Goal: Task Accomplishment & Management: Manage account settings

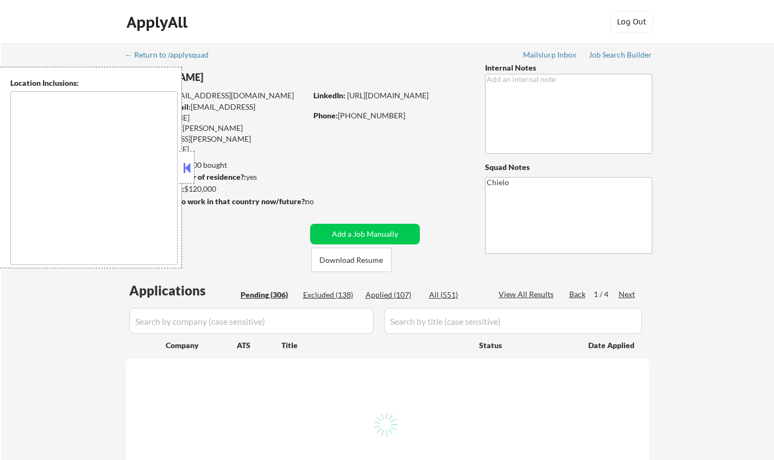
type textarea "[GEOGRAPHIC_DATA], [GEOGRAPHIC_DATA] [GEOGRAPHIC_DATA], [GEOGRAPHIC_DATA] [GEOG…"
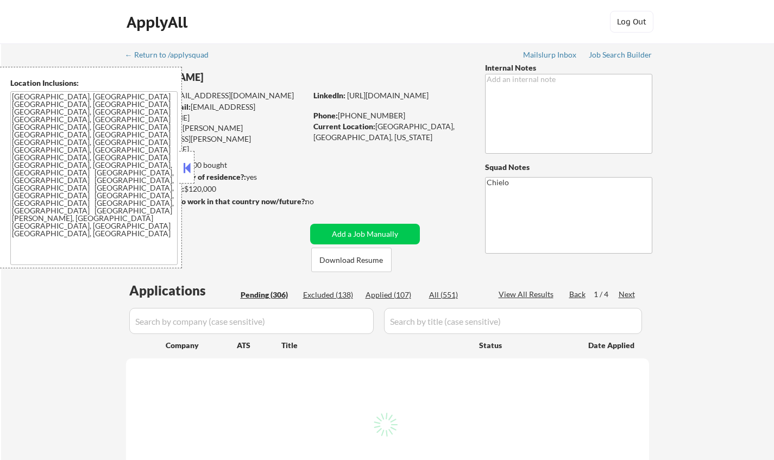
click at [189, 165] on button at bounding box center [187, 168] width 12 height 16
select select ""pending""
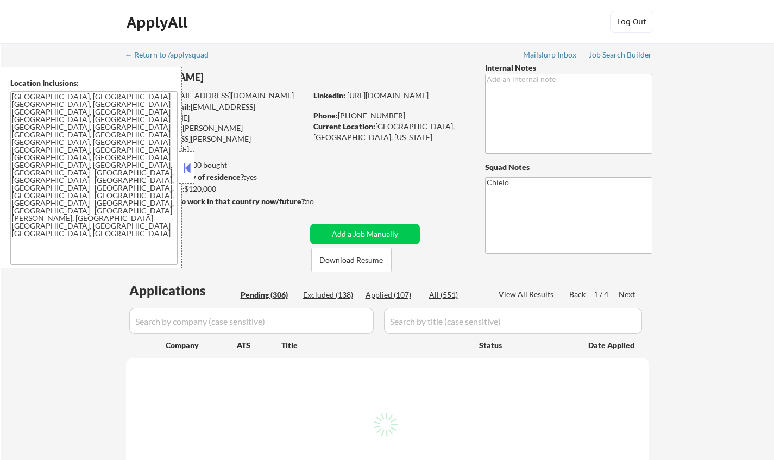
select select ""pending""
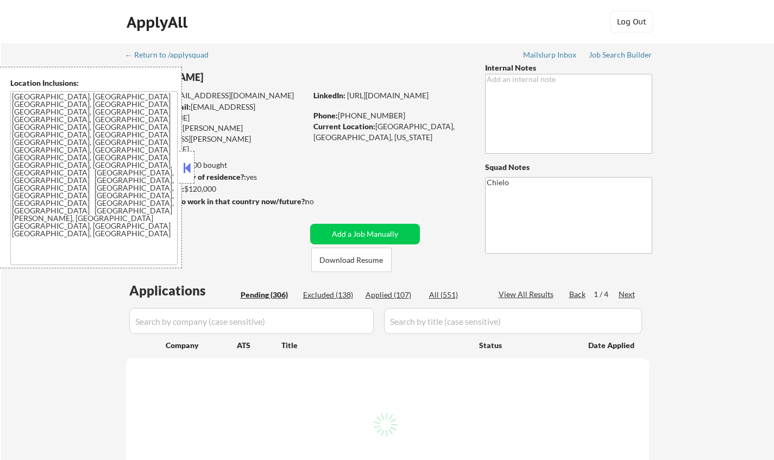
select select ""pending""
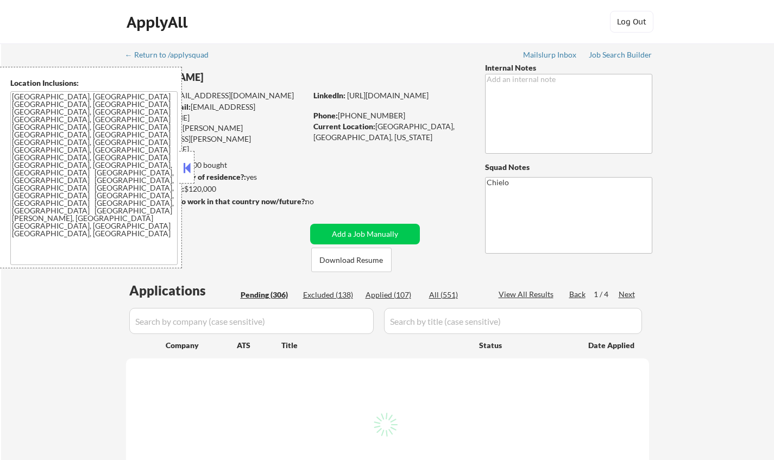
select select ""pending""
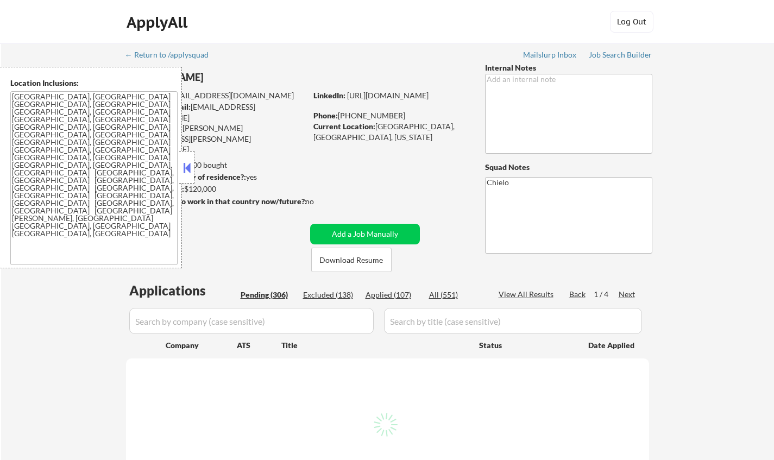
select select ""pending""
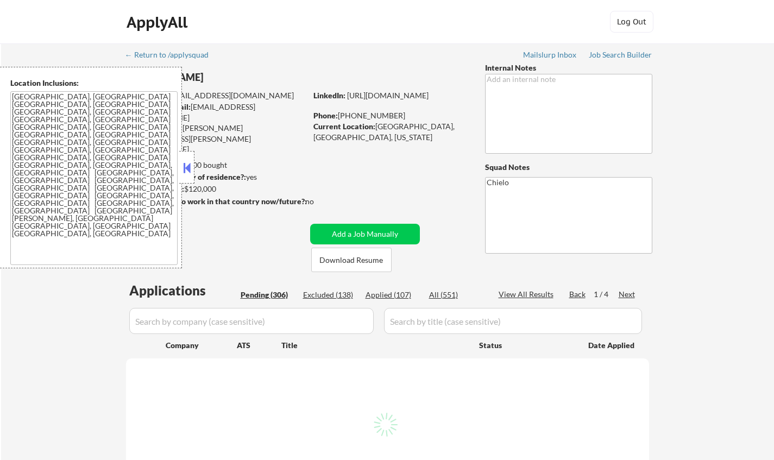
select select ""pending""
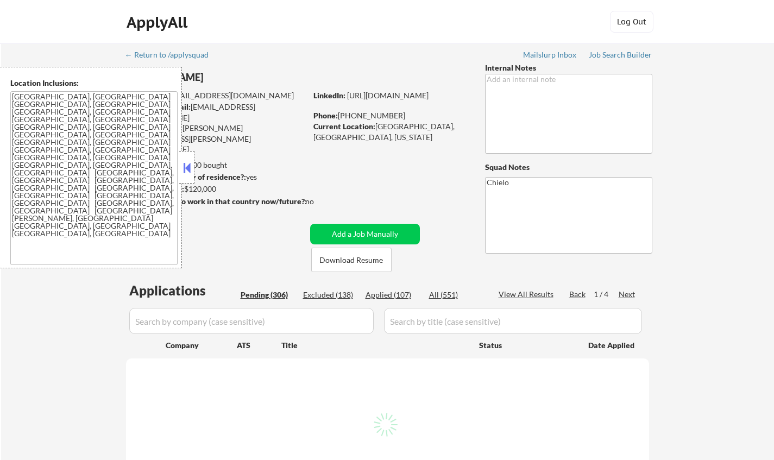
select select ""pending""
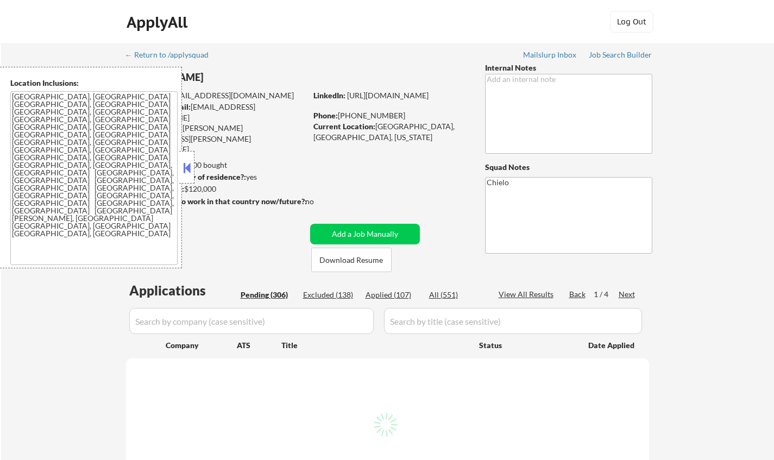
select select ""pending""
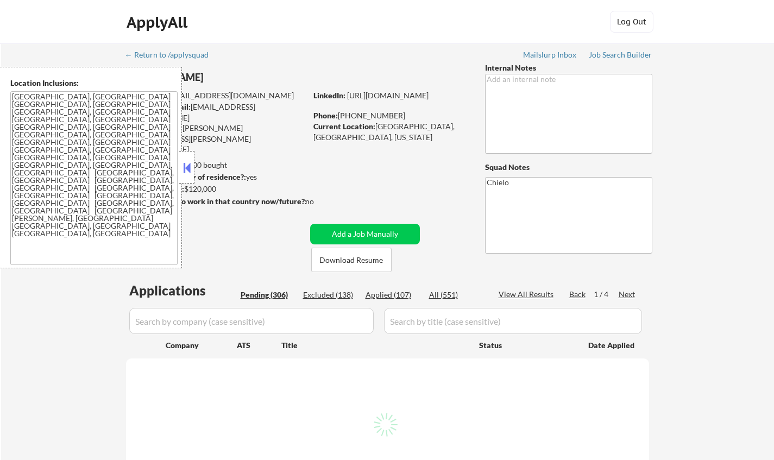
select select ""pending""
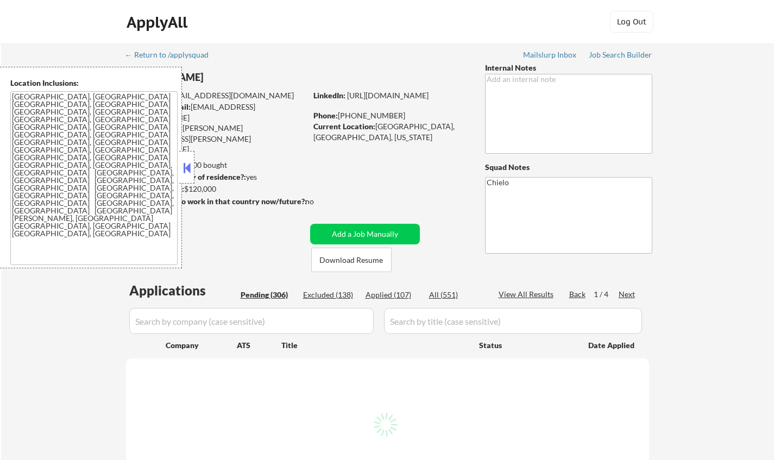
select select ""pending""
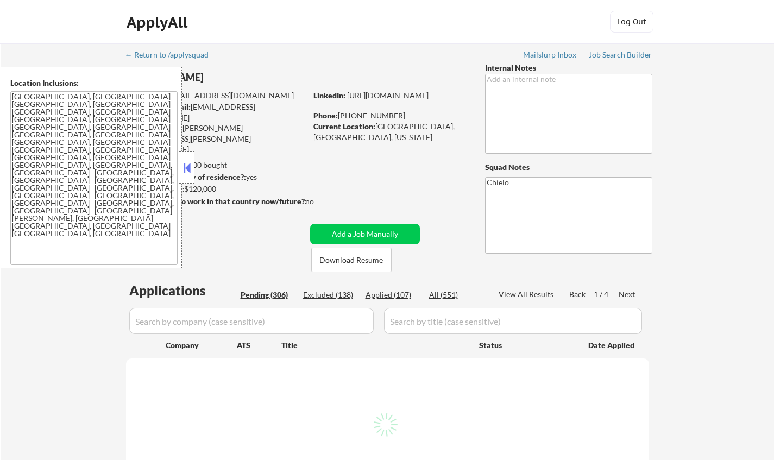
select select ""pending""
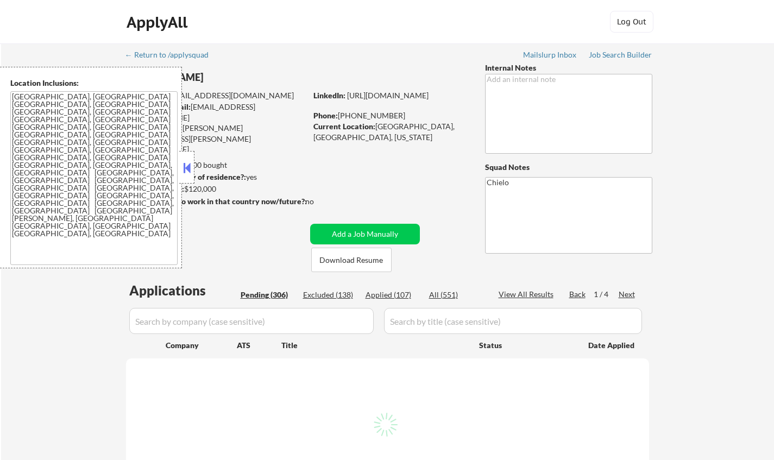
select select ""pending""
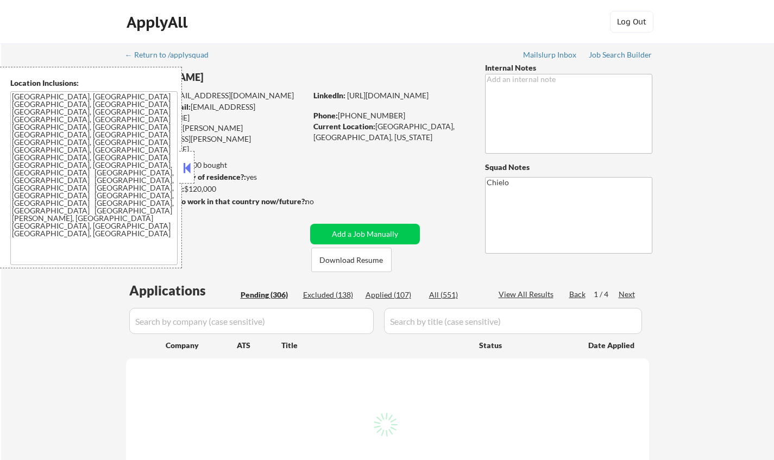
select select ""pending""
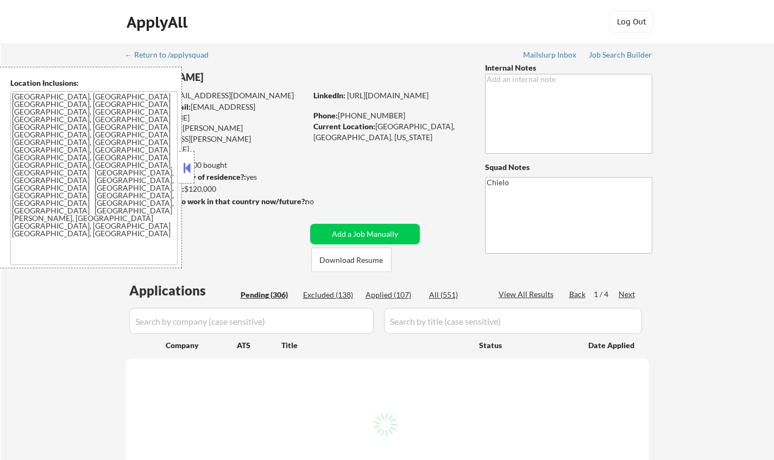
select select ""pending""
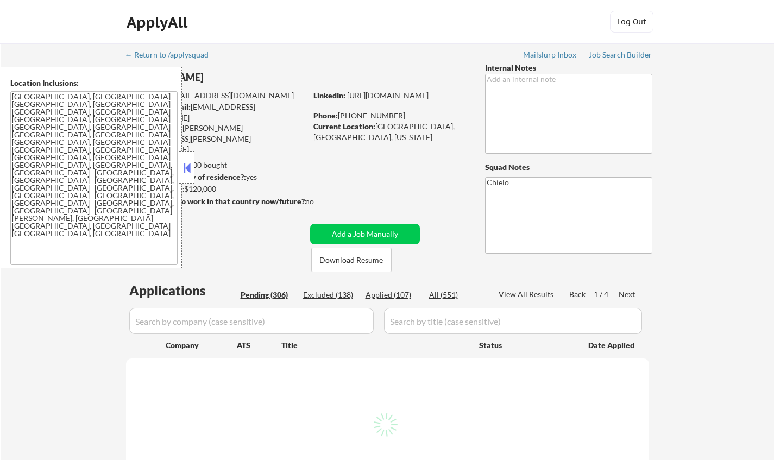
select select ""pending""
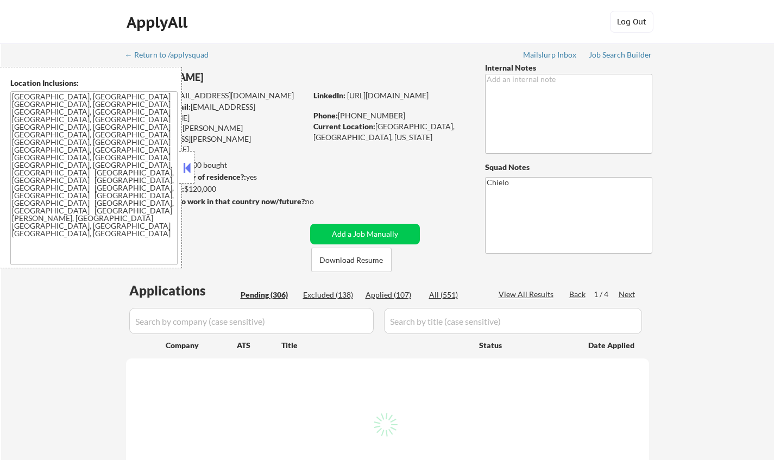
select select ""pending""
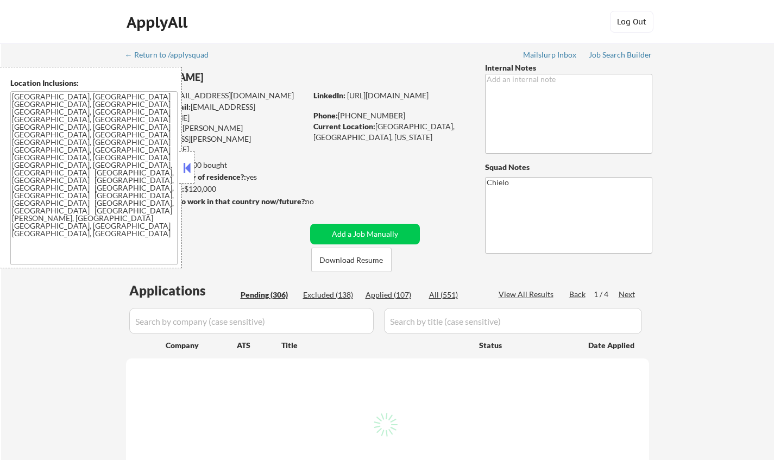
select select ""pending""
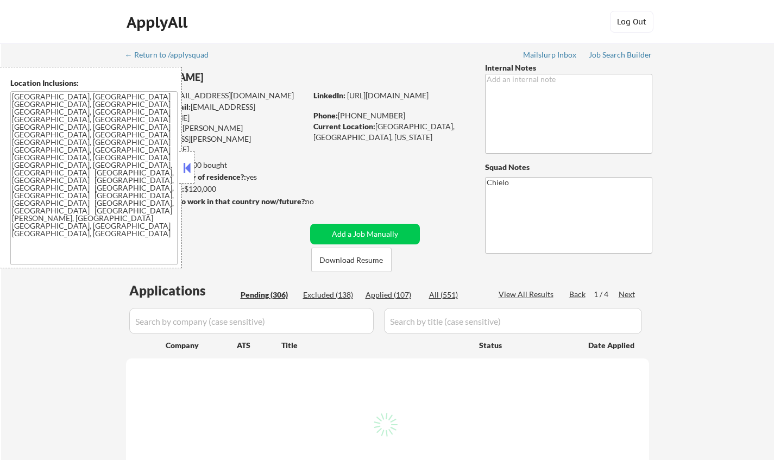
select select ""pending""
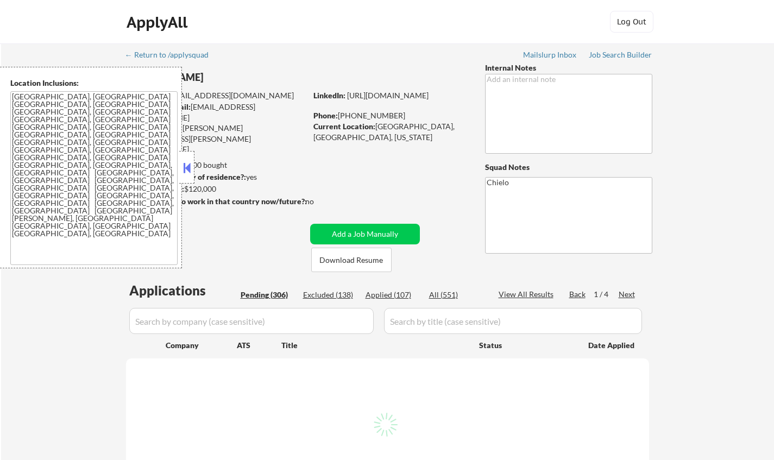
select select ""pending""
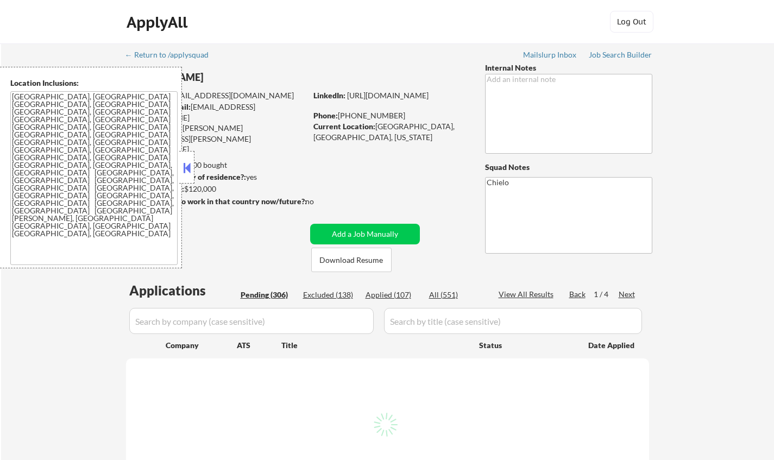
select select ""pending""
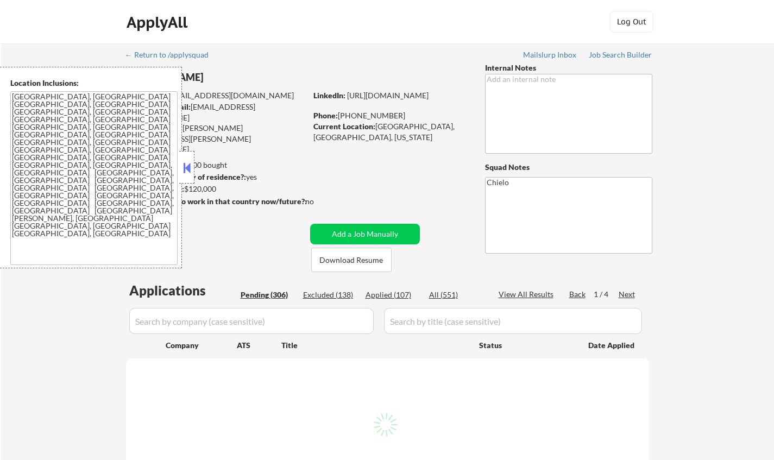
select select ""pending""
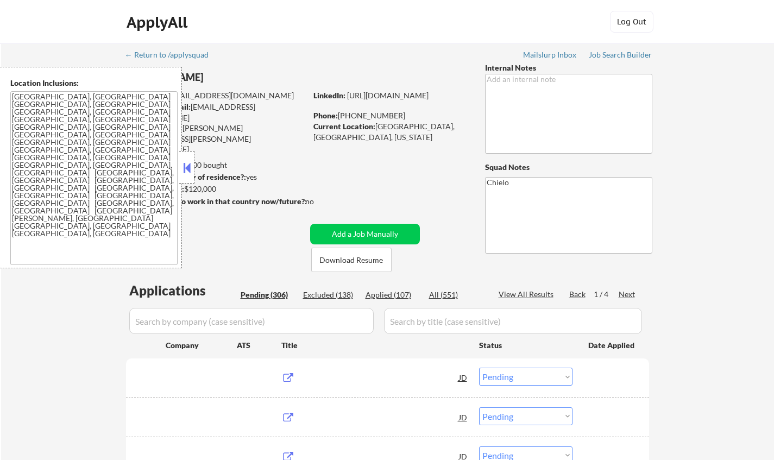
click at [185, 166] on button at bounding box center [187, 168] width 12 height 16
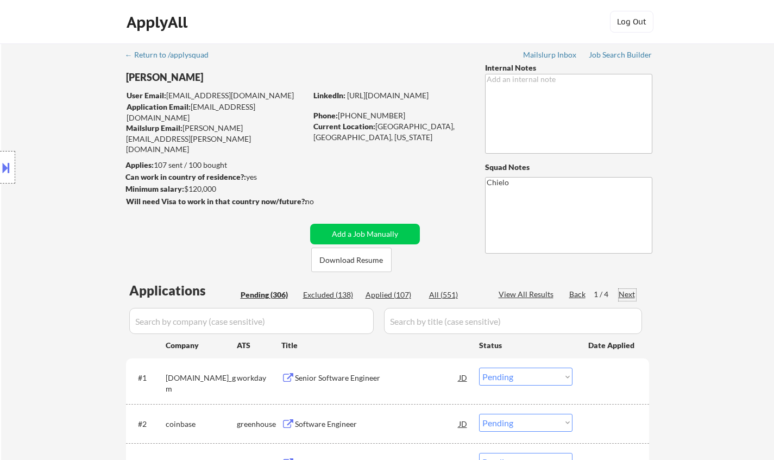
click at [620, 292] on div "Next" at bounding box center [627, 294] width 17 height 11
click at [621, 292] on div "Next" at bounding box center [627, 294] width 17 height 11
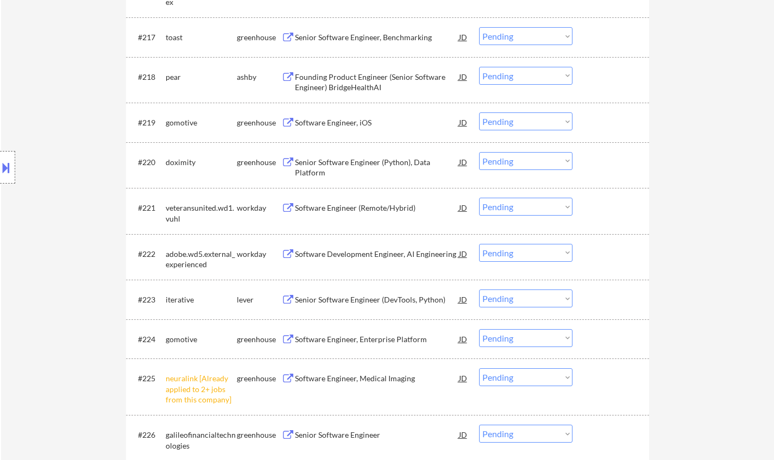
scroll to position [978, 0]
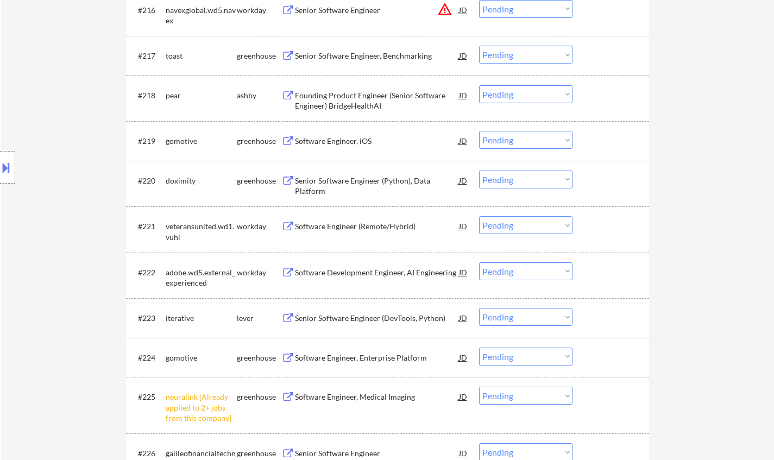
click at [365, 322] on div "Senior Software Engineer (DevTools, Python)" at bounding box center [377, 318] width 164 height 11
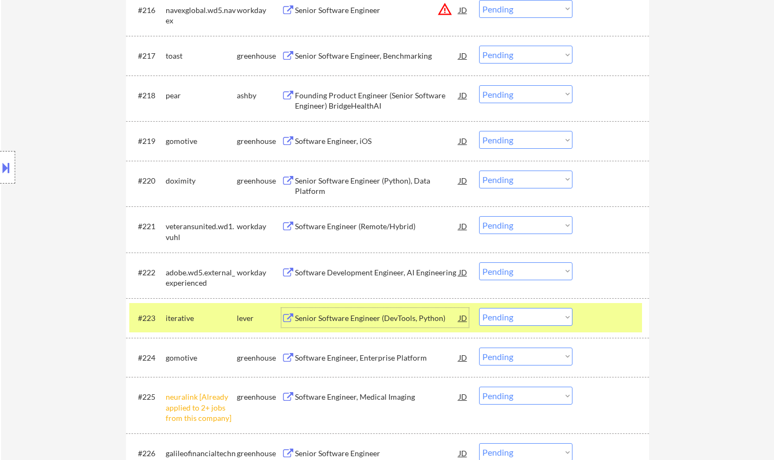
drag, startPoint x: 518, startPoint y: 316, endPoint x: 536, endPoint y: 320, distance: 17.9
click at [518, 316] on select "Choose an option... Pending Applied Excluded (Questions) Excluded (Expired) Exc…" at bounding box center [525, 317] width 93 height 18
click at [479, 308] on select "Choose an option... Pending Applied Excluded (Questions) Excluded (Expired) Exc…" at bounding box center [525, 317] width 93 height 18
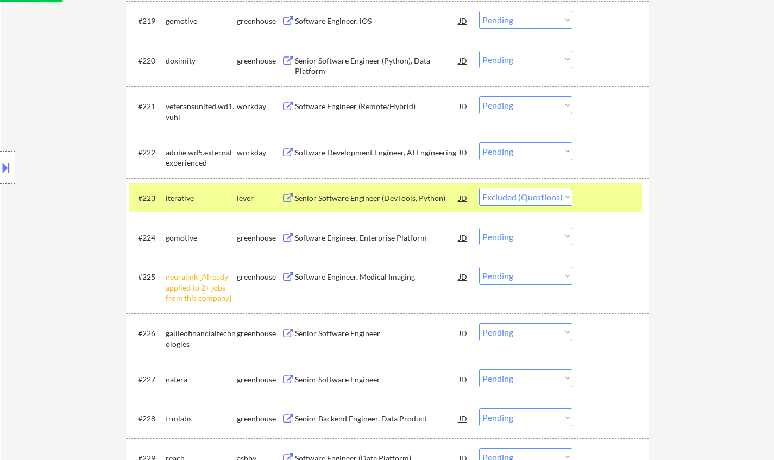
scroll to position [1195, 0]
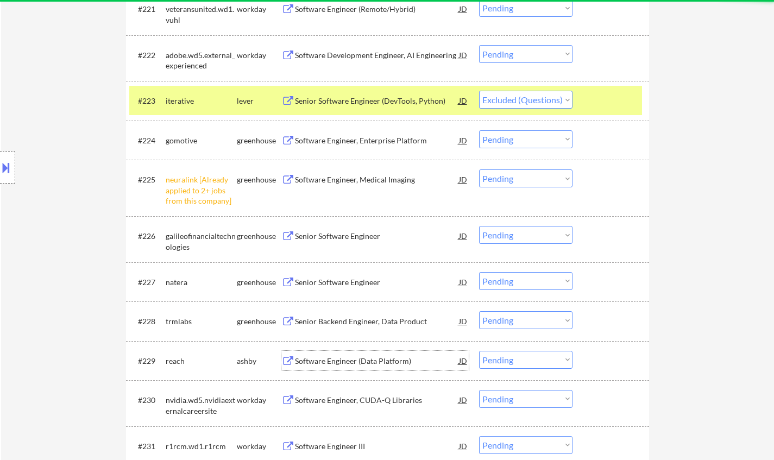
click at [349, 363] on div "Software Engineer (Data Platform)" at bounding box center [377, 361] width 164 height 11
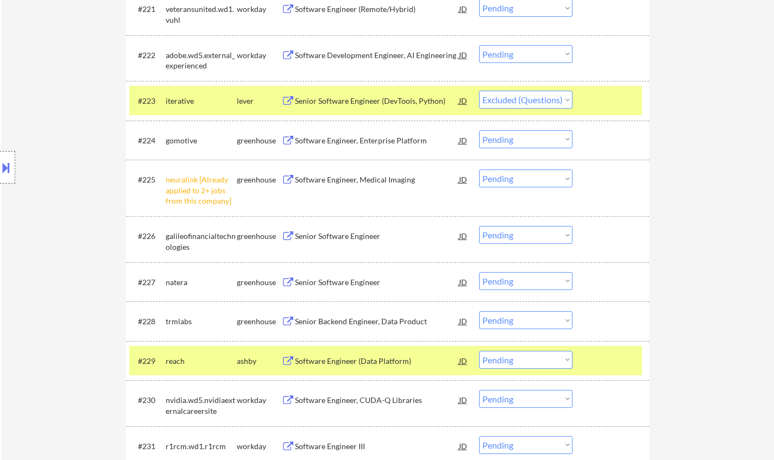
select select ""pending""
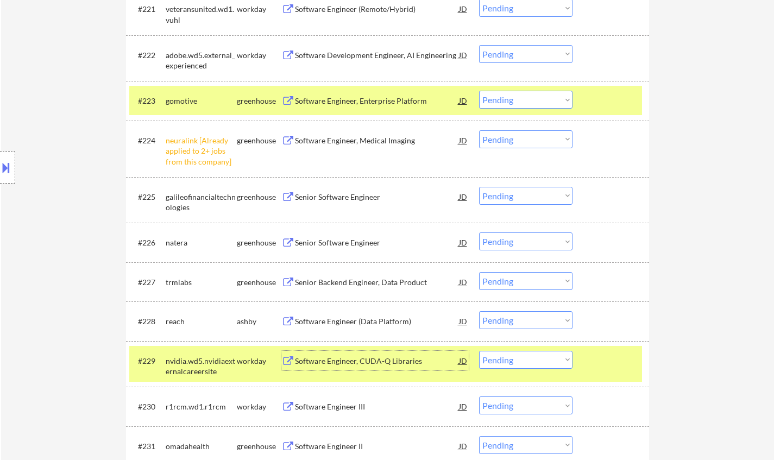
click at [541, 323] on select "Choose an option... Pending Applied Excluded (Questions) Excluded (Expired) Exc…" at bounding box center [525, 320] width 93 height 18
click at [479, 311] on select "Choose an option... Pending Applied Excluded (Questions) Excluded (Expired) Exc…" at bounding box center [525, 320] width 93 height 18
select select ""pending""
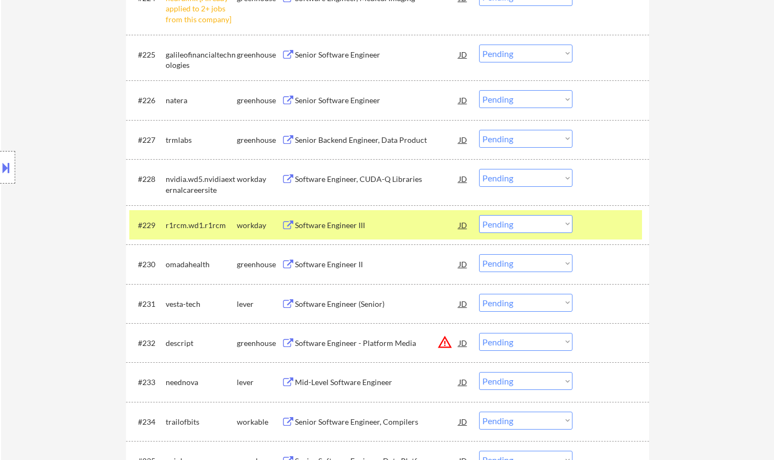
scroll to position [1358, 0]
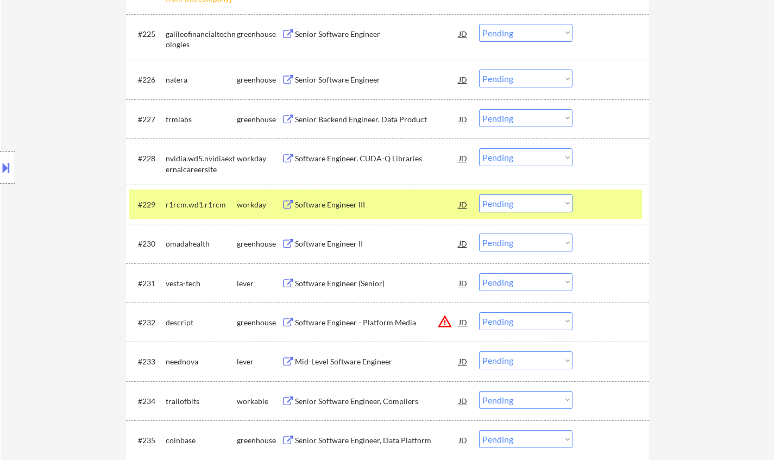
click at [319, 236] on div "Software Engineer II" at bounding box center [377, 244] width 164 height 20
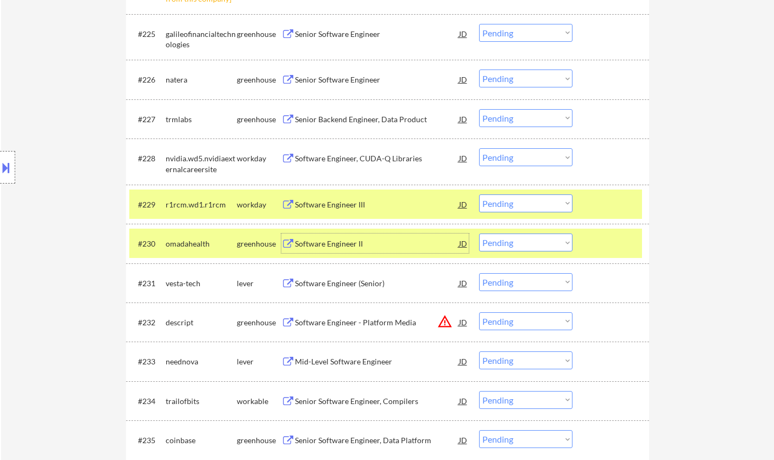
click at [519, 240] on select "Choose an option... Pending Applied Excluded (Questions) Excluded (Expired) Exc…" at bounding box center [525, 243] width 93 height 18
click at [479, 234] on select "Choose an option... Pending Applied Excluded (Questions) Excluded (Expired) Exc…" at bounding box center [525, 243] width 93 height 18
select select ""pending""
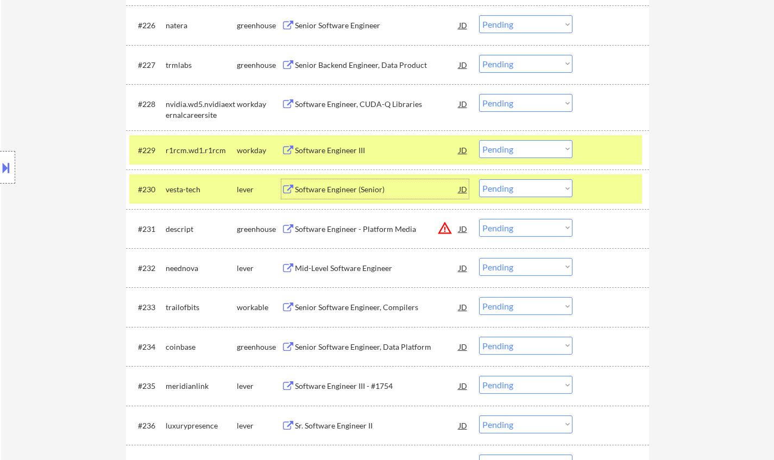
click at [331, 180] on div "Software Engineer (Senior)" at bounding box center [377, 189] width 164 height 20
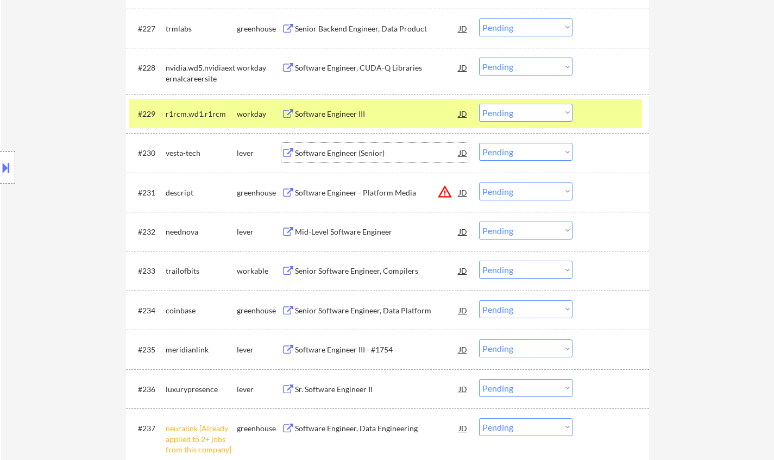
scroll to position [1467, 0]
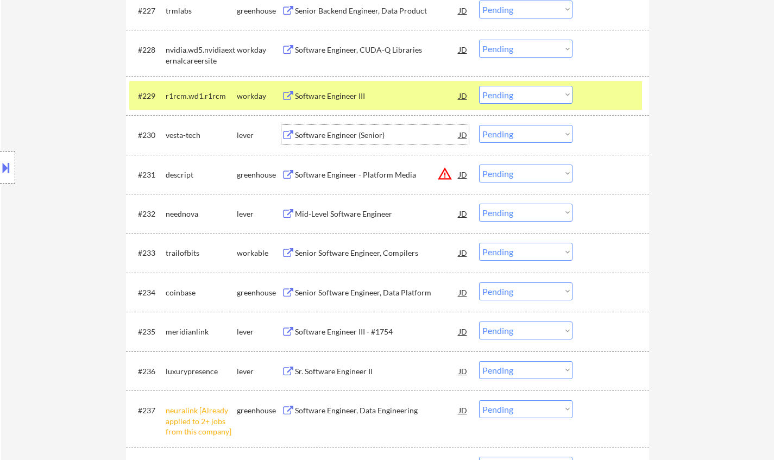
click at [337, 215] on div "Mid-Level Software Engineer" at bounding box center [377, 214] width 164 height 11
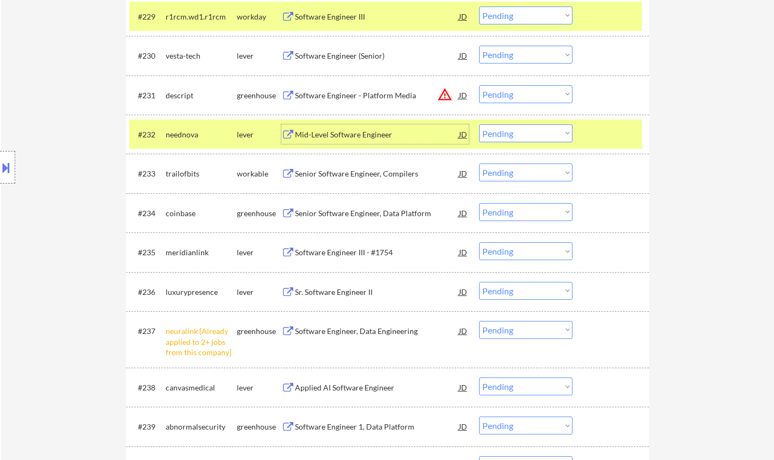
scroll to position [1575, 0]
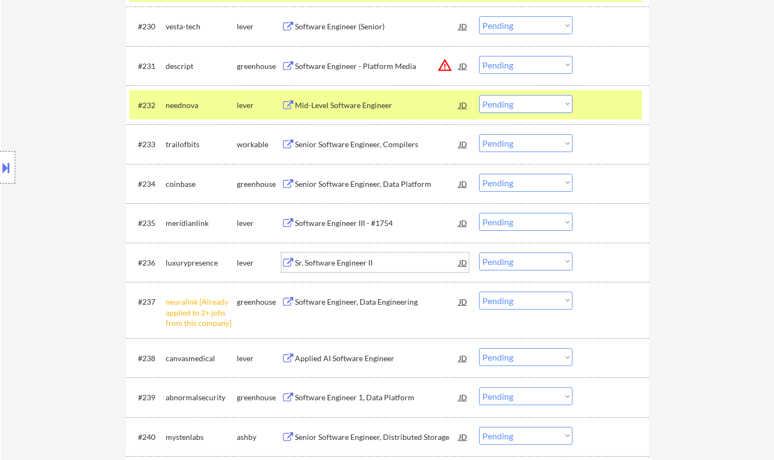
click at [344, 266] on div "Sr. Software Engineer II" at bounding box center [377, 262] width 164 height 11
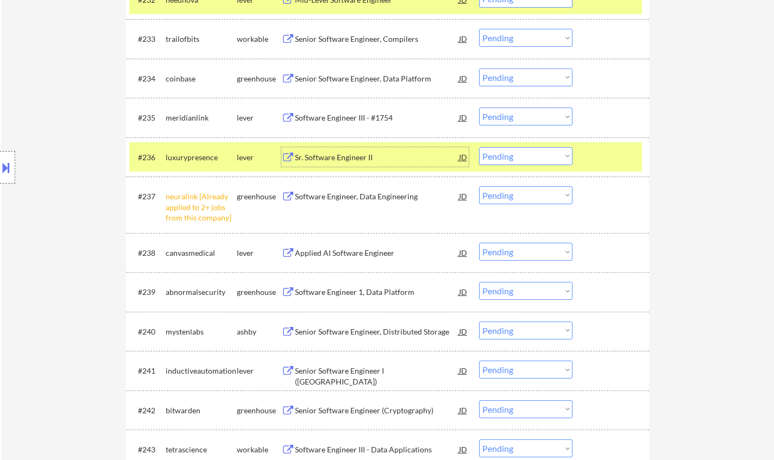
scroll to position [1793, 0]
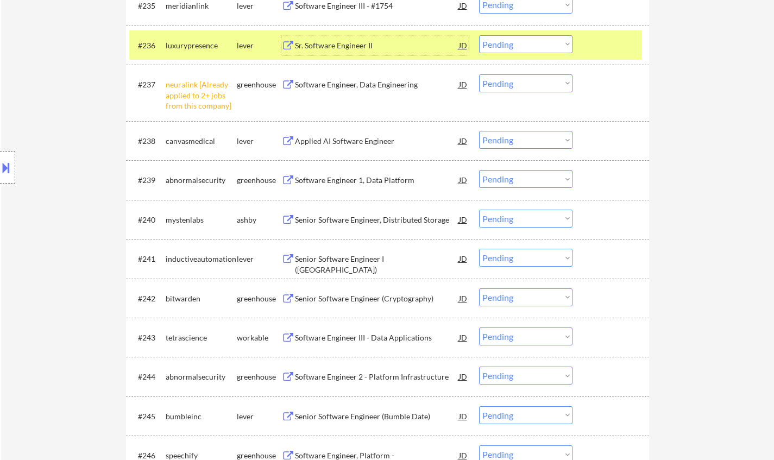
click at [363, 218] on div "Senior Software Engineer, Distributed Storage" at bounding box center [377, 220] width 164 height 11
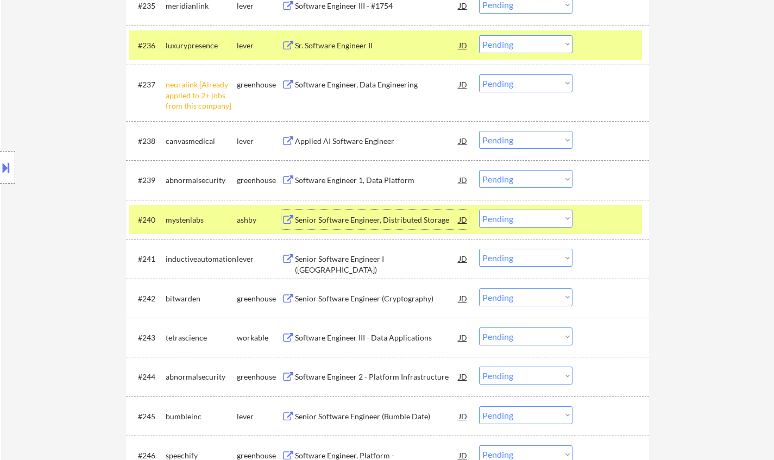
click at [556, 227] on select "Choose an option... Pending Applied Excluded (Questions) Excluded (Expired) Exc…" at bounding box center [525, 219] width 93 height 18
click at [479, 210] on select "Choose an option... Pending Applied Excluded (Questions) Excluded (Expired) Exc…" at bounding box center [525, 219] width 93 height 18
select select ""pending""
click at [376, 264] on div "Senior Software Engineer I (Java)" at bounding box center [377, 264] width 164 height 21
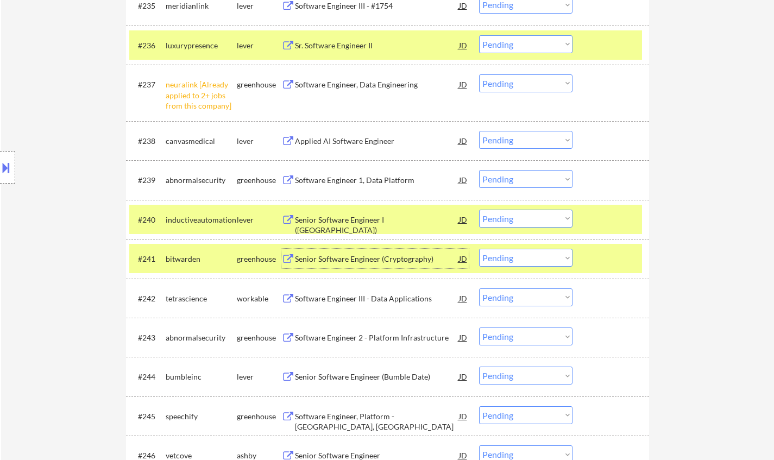
scroll to position [1901, 0]
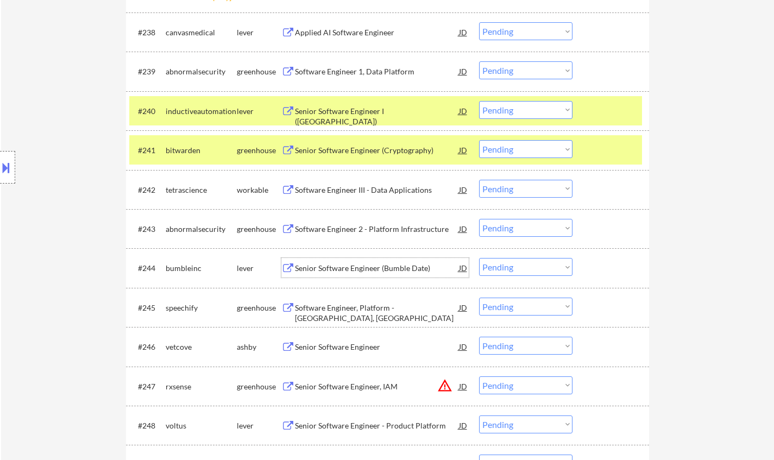
click at [348, 269] on div "Senior Software Engineer (Bumble Date)" at bounding box center [377, 268] width 164 height 11
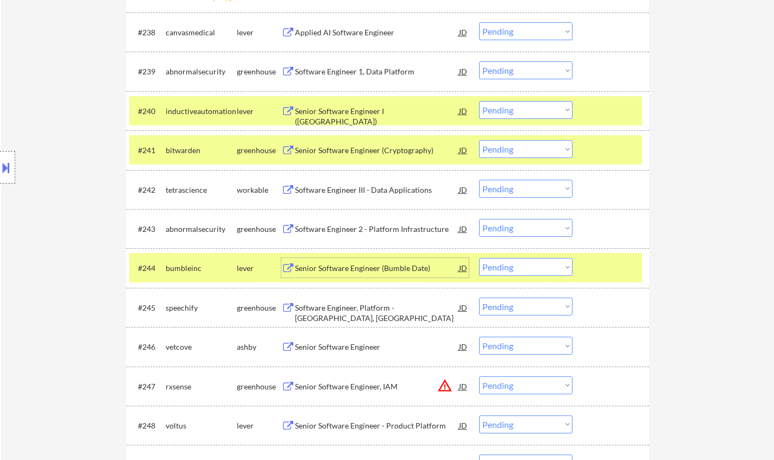
click at [543, 267] on select "Choose an option... Pending Applied Excluded (Questions) Excluded (Expired) Exc…" at bounding box center [525, 267] width 93 height 18
click at [479, 258] on select "Choose an option... Pending Applied Excluded (Questions) Excluded (Expired) Exc…" at bounding box center [525, 267] width 93 height 18
select select ""pending""
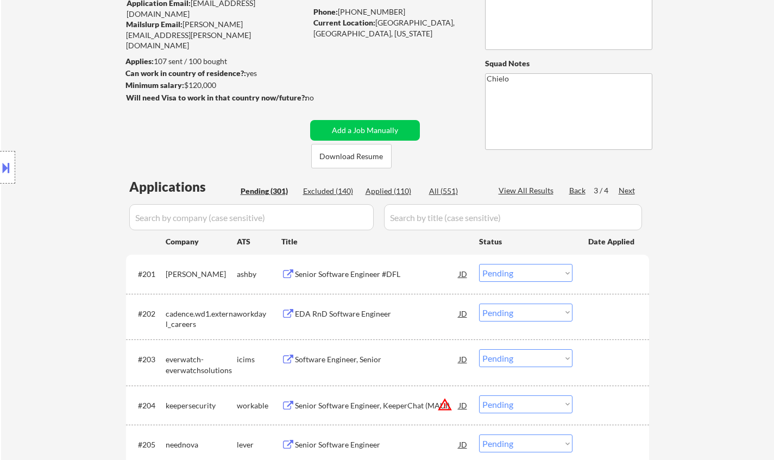
scroll to position [0, 0]
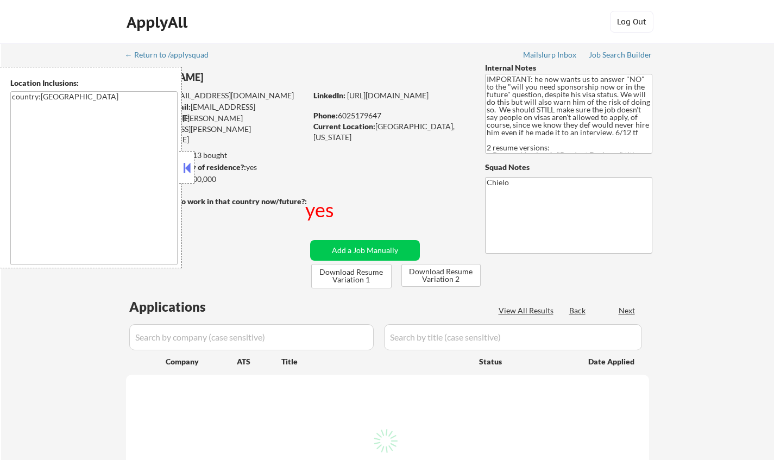
scroll to position [109, 0]
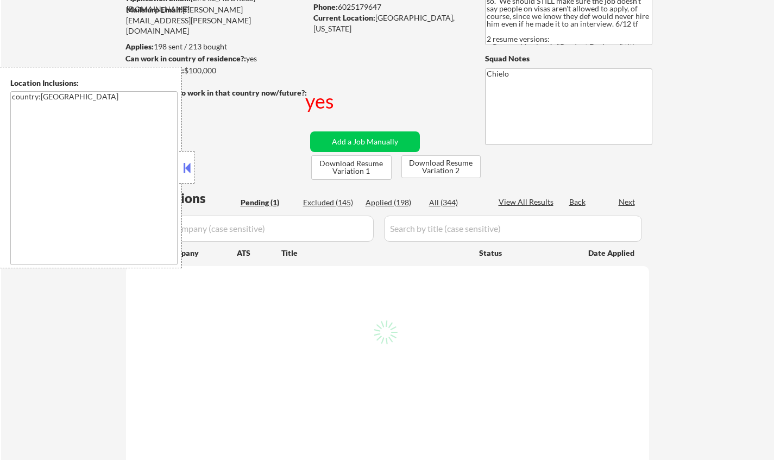
select select ""pending""
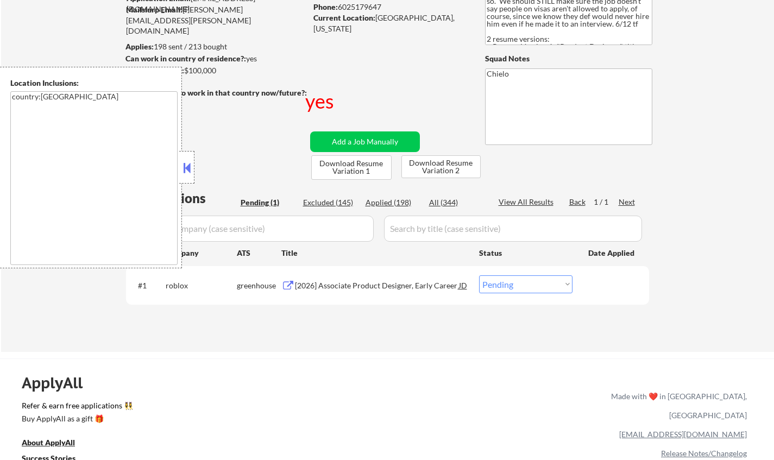
click at [187, 162] on button at bounding box center [187, 168] width 12 height 16
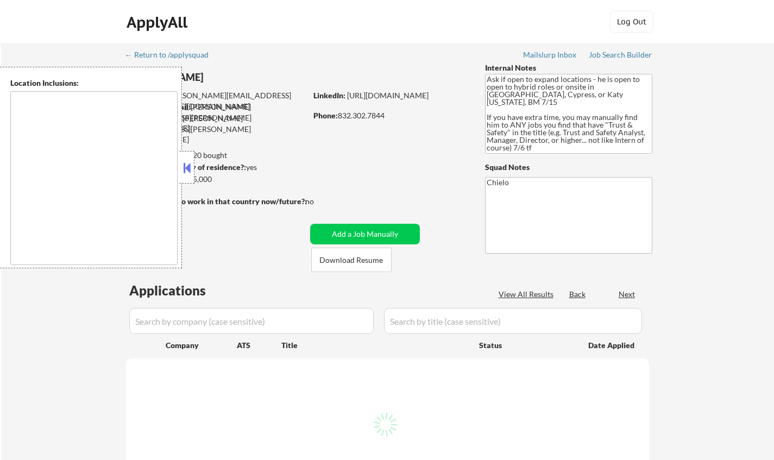
type textarea "Cypress, TX Jersey Village, TX Tomball, TX Katy, TX Spring, TX The Woodlands, T…"
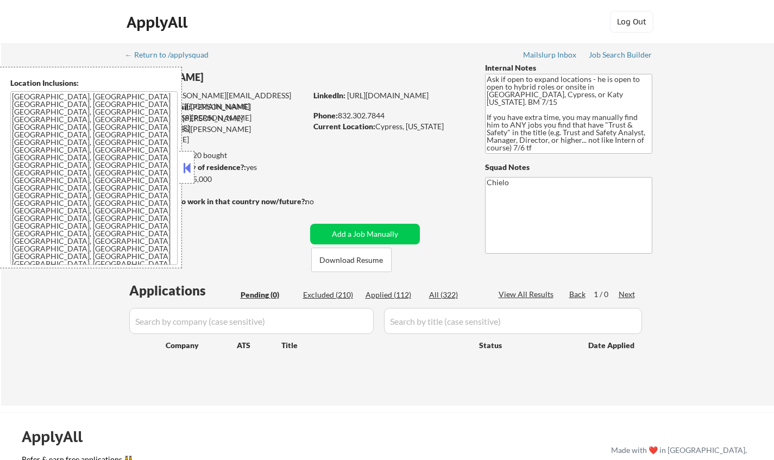
click at [184, 161] on button at bounding box center [187, 168] width 12 height 16
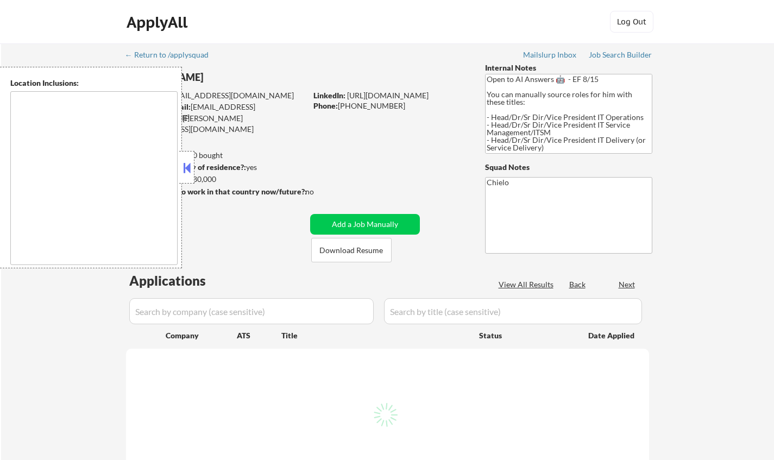
type textarea "[GEOGRAPHIC_DATA], [GEOGRAPHIC_DATA] [GEOGRAPHIC_DATA], [GEOGRAPHIC_DATA] [GEOG…"
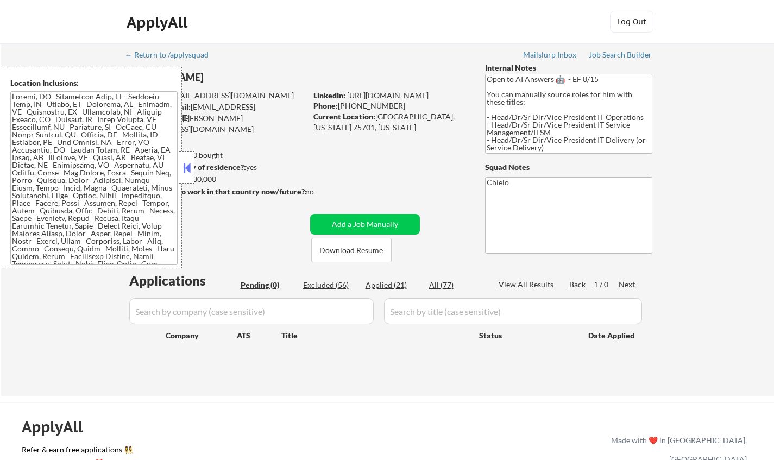
click at [182, 169] on button at bounding box center [187, 168] width 12 height 16
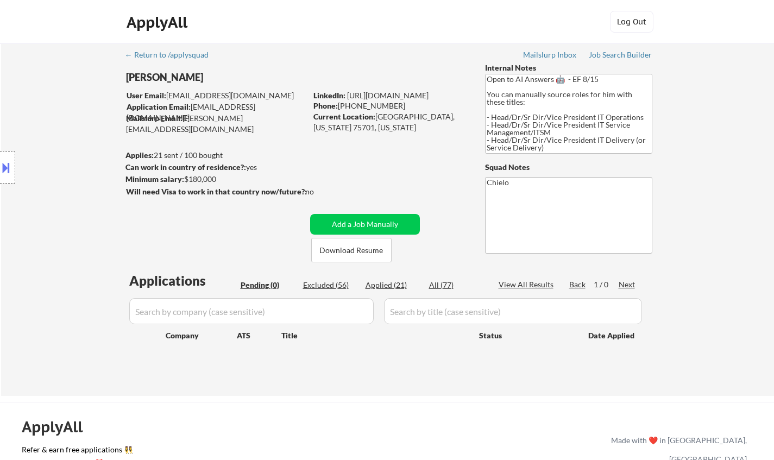
drag, startPoint x: 0, startPoint y: 168, endPoint x: 46, endPoint y: 203, distance: 57.8
click at [0, 167] on button at bounding box center [6, 168] width 12 height 18
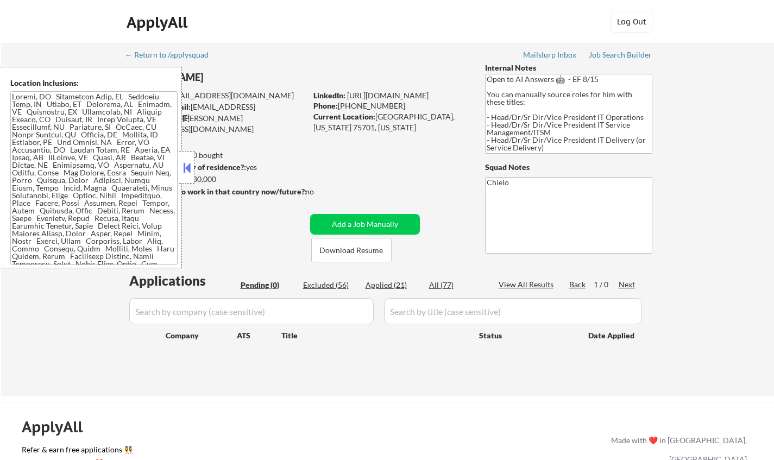
click at [185, 166] on button at bounding box center [187, 168] width 12 height 16
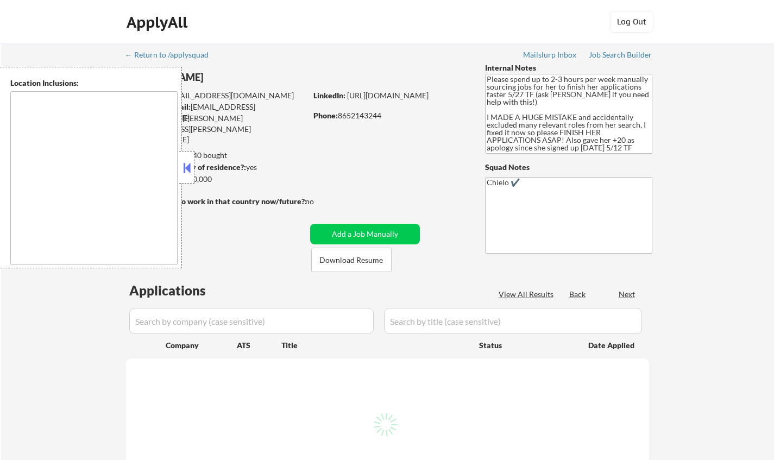
type textarea "[GEOGRAPHIC_DATA], [GEOGRAPHIC_DATA] [GEOGRAPHIC_DATA], [GEOGRAPHIC_DATA] [GEOG…"
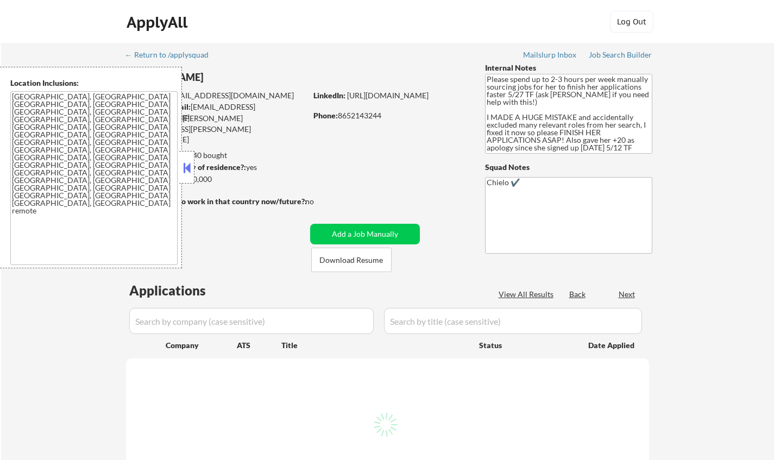
select select ""pending""
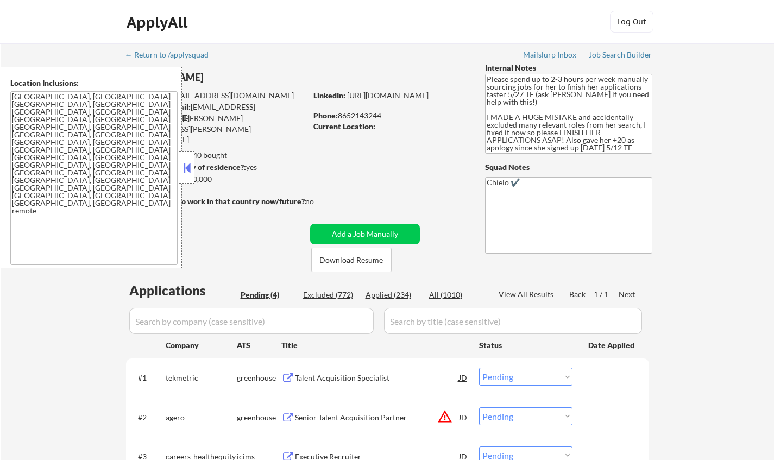
click at [186, 172] on button at bounding box center [187, 168] width 12 height 16
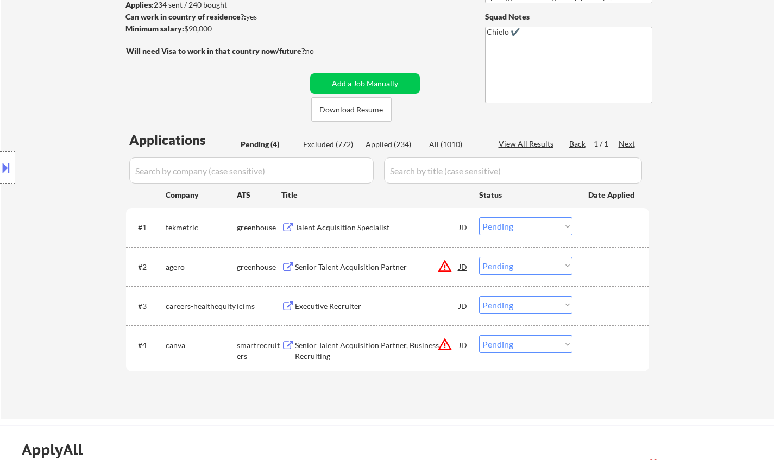
scroll to position [54, 0]
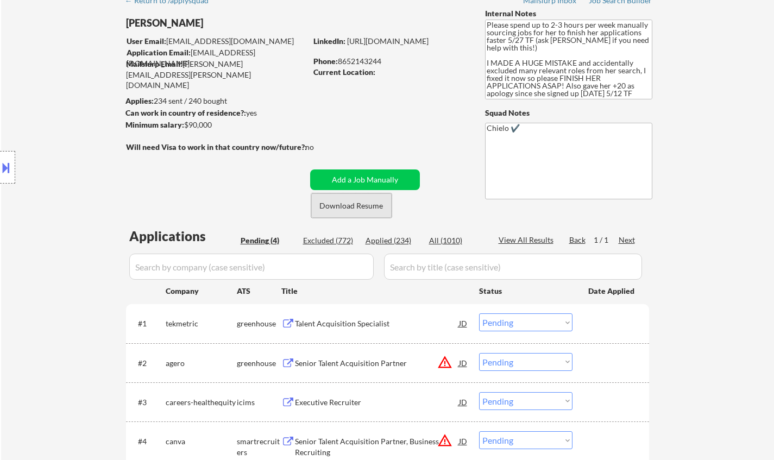
click at [373, 203] on button "Download Resume" at bounding box center [351, 205] width 80 height 24
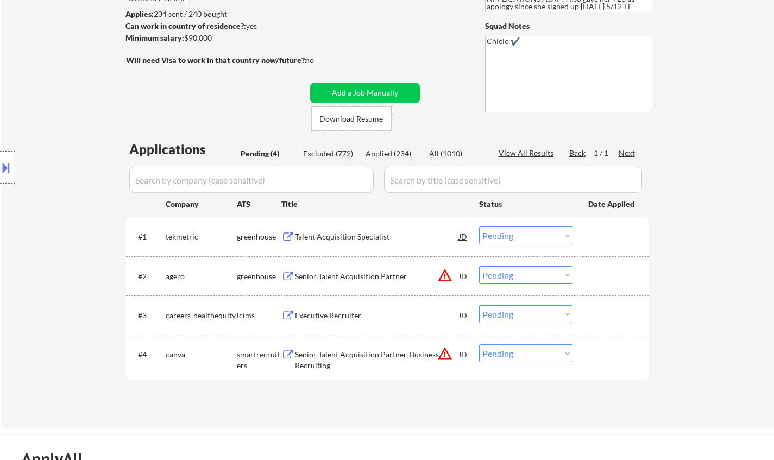
scroll to position [163, 0]
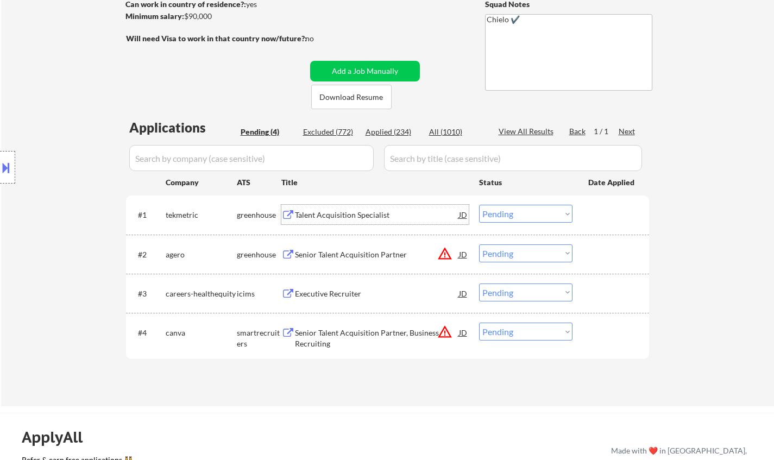
click at [335, 211] on div "Talent Acquisition Specialist" at bounding box center [377, 215] width 164 height 11
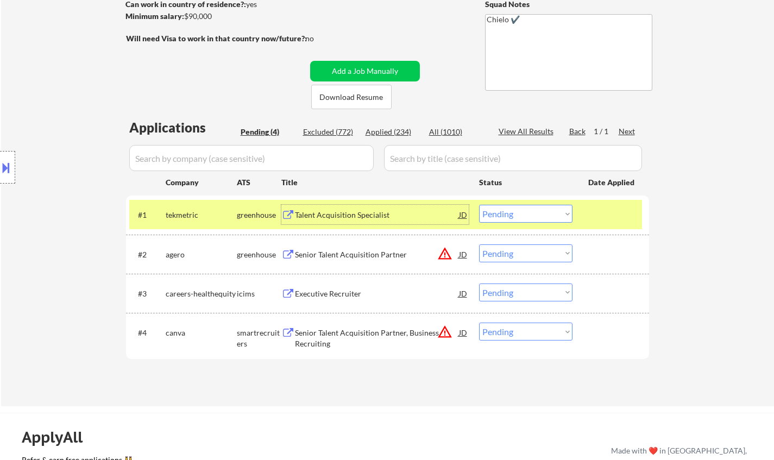
drag, startPoint x: 516, startPoint y: 205, endPoint x: 532, endPoint y: 217, distance: 20.2
click at [516, 205] on select "Choose an option... Pending Applied Excluded (Questions) Excluded (Expired) Exc…" at bounding box center [525, 214] width 93 height 18
click at [479, 205] on select "Choose an option... Pending Applied Excluded (Questions) Excluded (Expired) Exc…" at bounding box center [525, 214] width 93 height 18
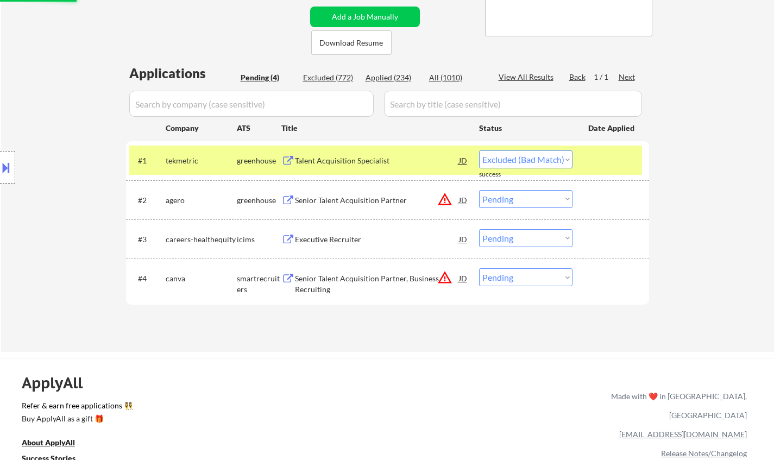
select select ""pending""
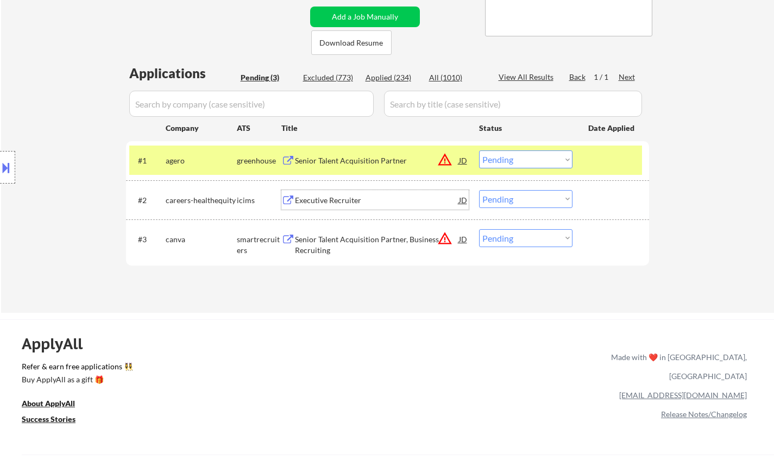
click at [329, 200] on div "Executive Recruiter" at bounding box center [377, 200] width 164 height 11
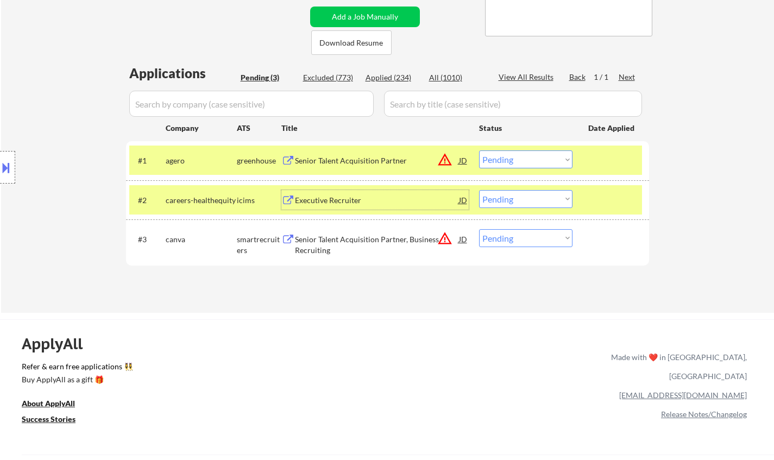
click at [521, 202] on select "Choose an option... Pending Applied Excluded (Questions) Excluded (Expired) Exc…" at bounding box center [525, 199] width 93 height 18
click at [479, 190] on select "Choose an option... Pending Applied Excluded (Questions) Excluded (Expired) Exc…" at bounding box center [525, 199] width 93 height 18
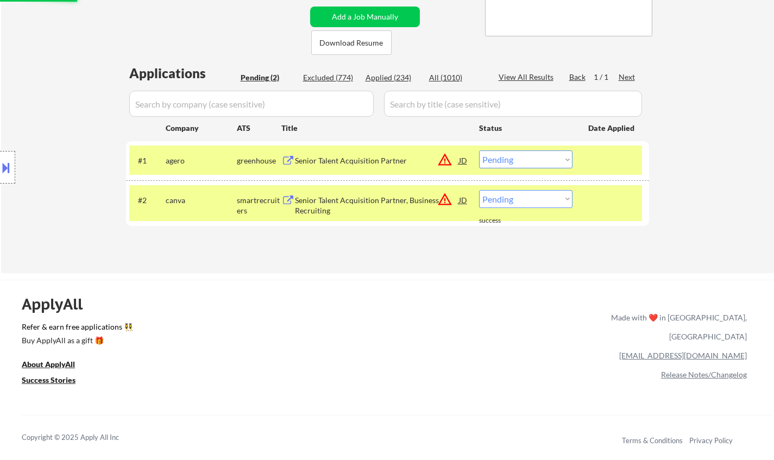
click at [466, 198] on div "JD" at bounding box center [463, 200] width 11 height 20
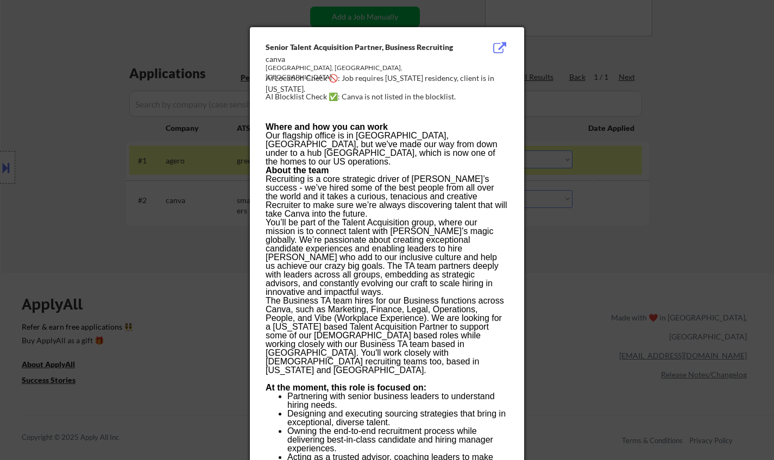
drag, startPoint x: 575, startPoint y: 284, endPoint x: 583, endPoint y: 230, distance: 53.9
click at [576, 284] on div at bounding box center [387, 230] width 774 height 460
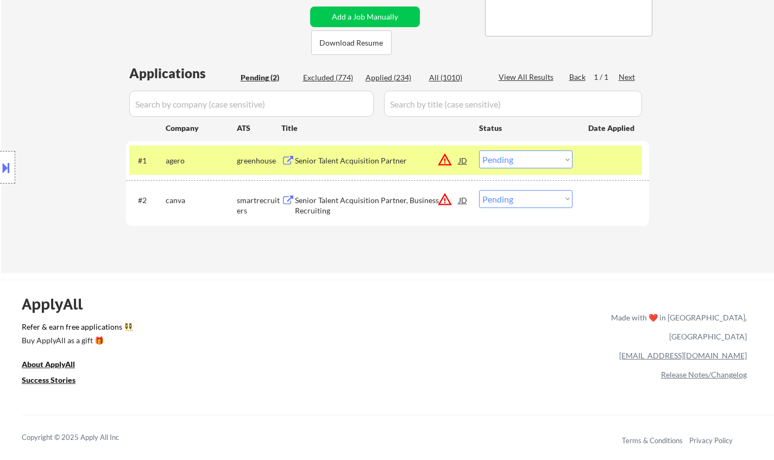
drag, startPoint x: 542, startPoint y: 194, endPoint x: 544, endPoint y: 205, distance: 11.0
click at [542, 194] on select "Choose an option... Pending Applied Excluded (Questions) Excluded (Expired) Exc…" at bounding box center [525, 199] width 93 height 18
select select ""excluded__location_""
click at [479, 190] on select "Choose an option... Pending Applied Excluded (Questions) Excluded (Expired) Exc…" at bounding box center [525, 199] width 93 height 18
click at [457, 162] on div "Senior Talent Acquisition Partner" at bounding box center [377, 160] width 164 height 11
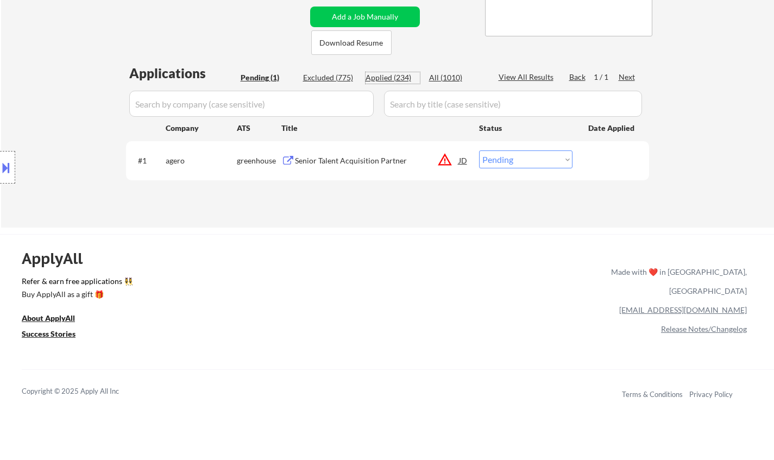
click at [388, 78] on div "Applied (234)" at bounding box center [393, 77] width 54 height 11
select select ""applied""
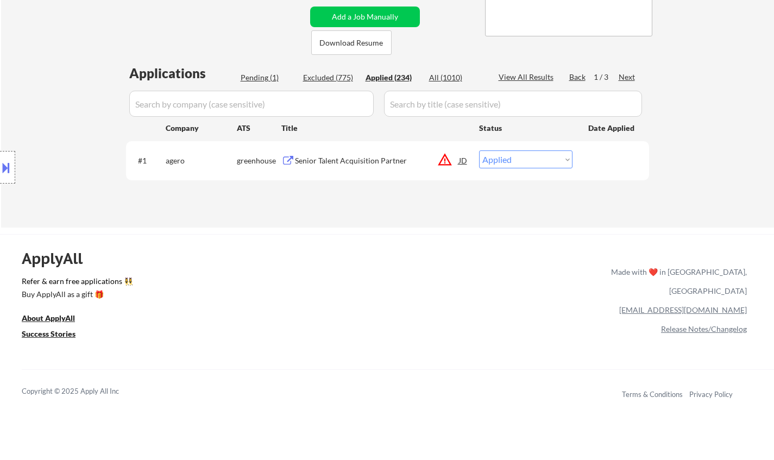
select select ""applied""
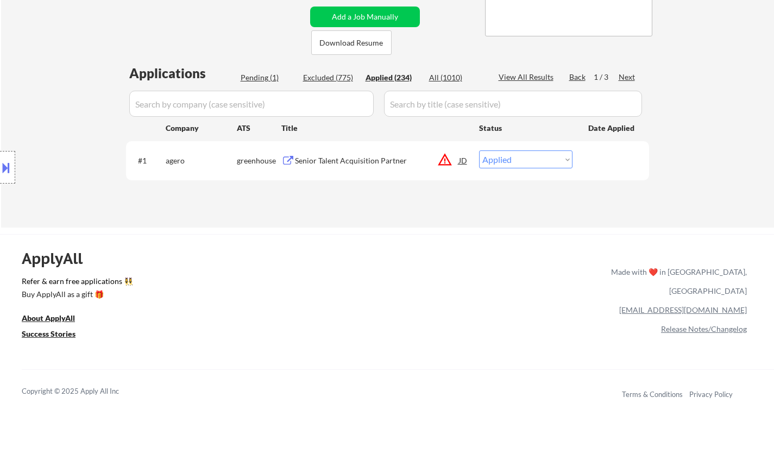
select select ""applied""
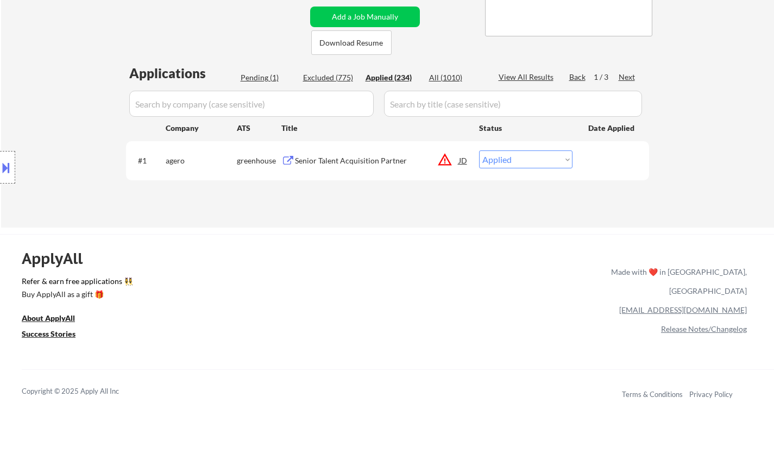
select select ""applied""
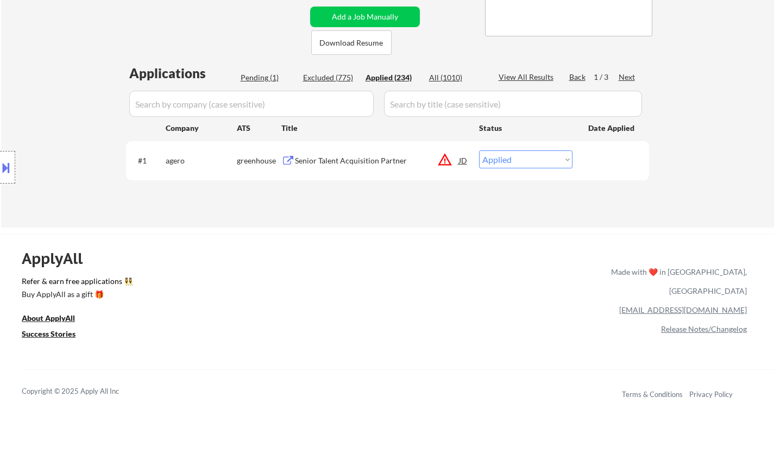
select select ""applied""
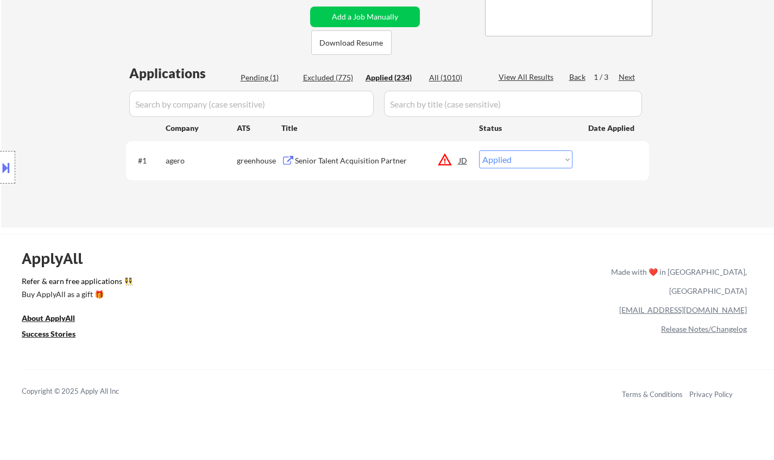
select select ""applied""
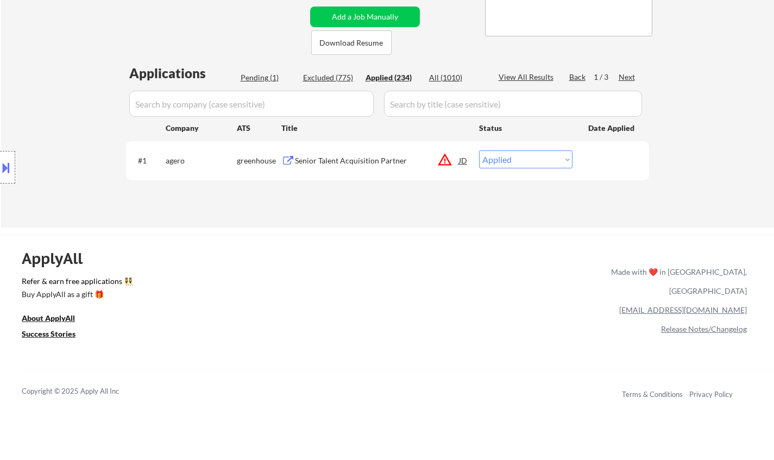
select select ""applied""
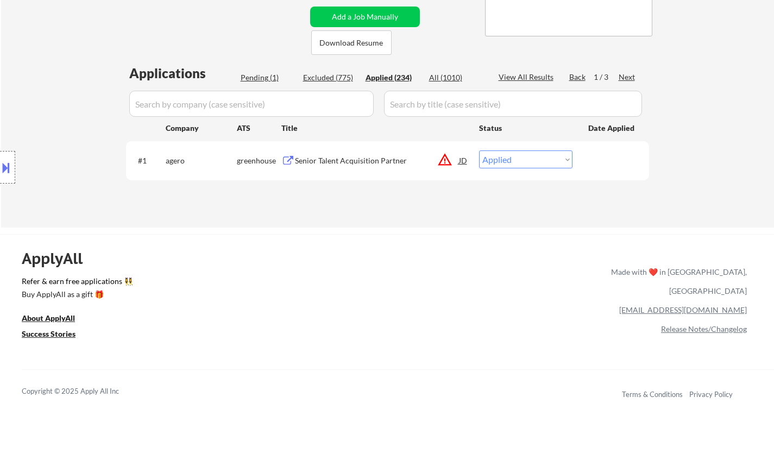
select select ""applied""
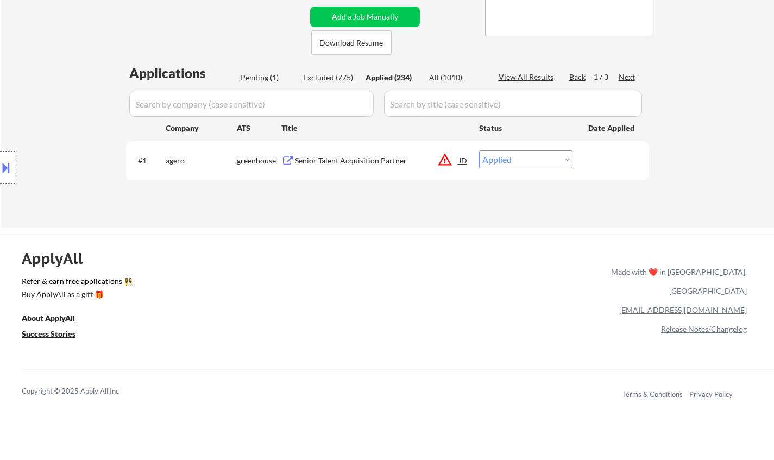
select select ""applied""
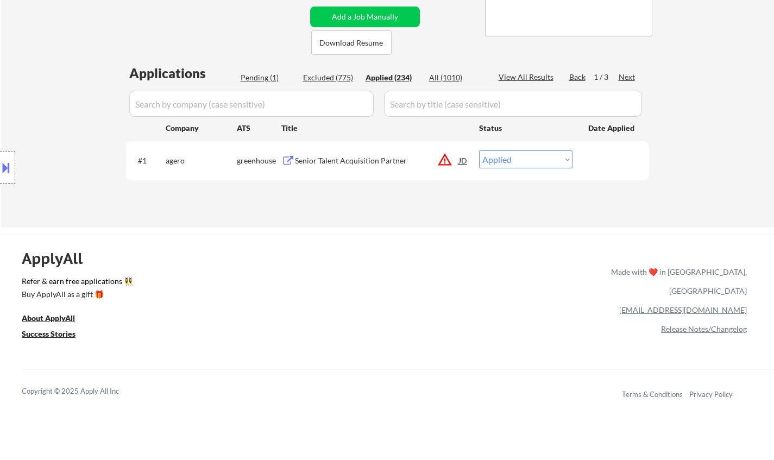
select select ""applied""
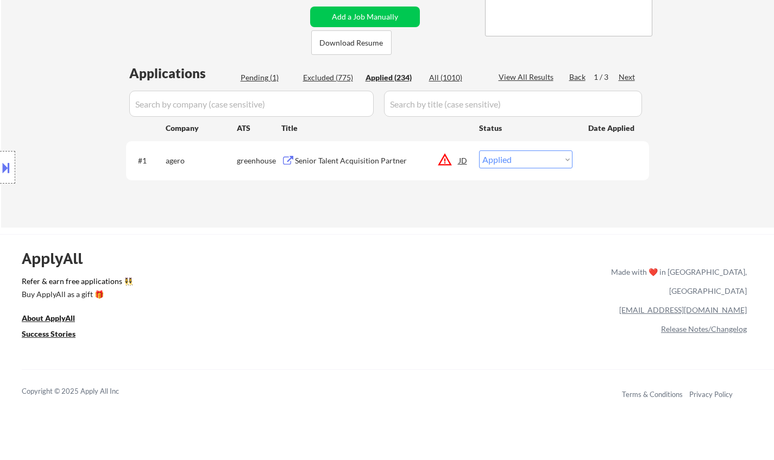
select select ""applied""
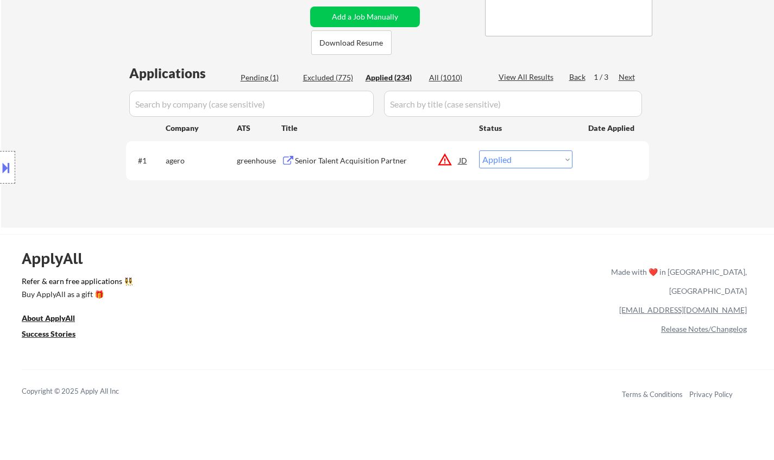
select select ""applied""
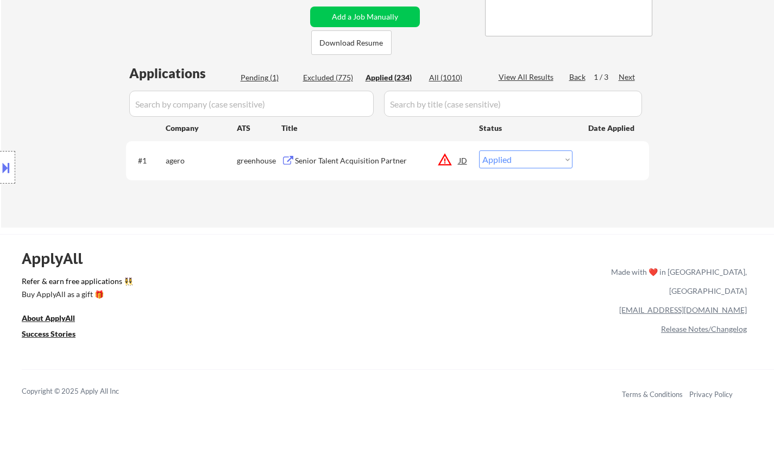
select select ""applied""
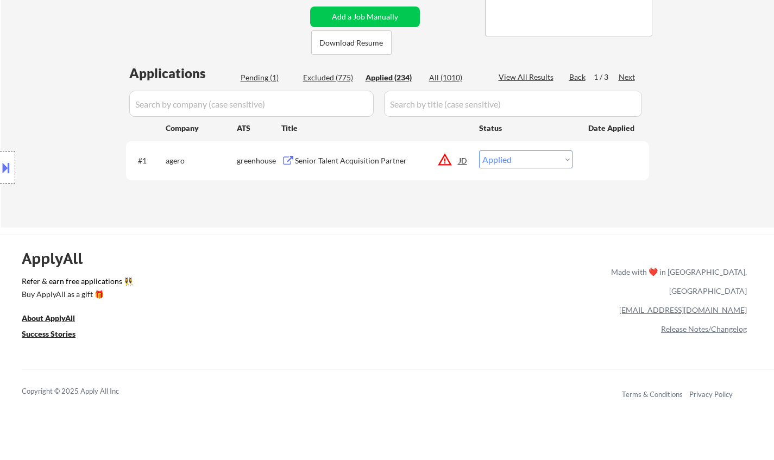
select select ""applied""
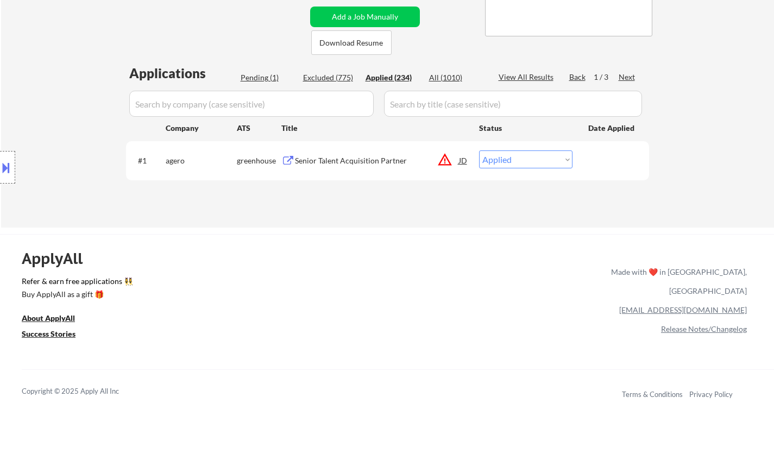
select select ""applied""
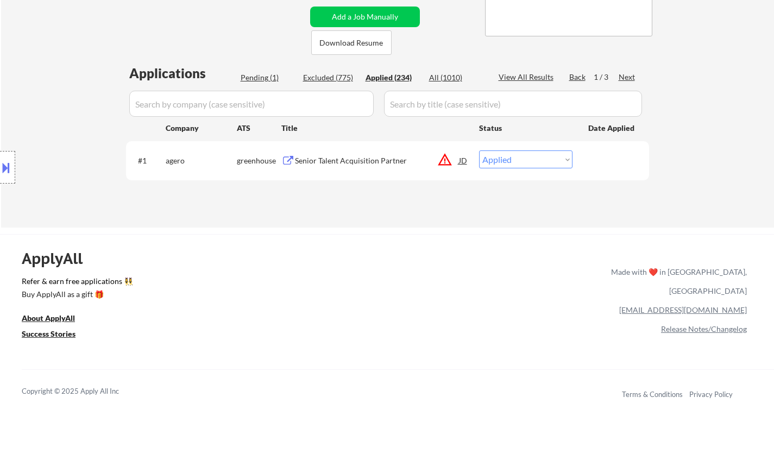
select select ""applied""
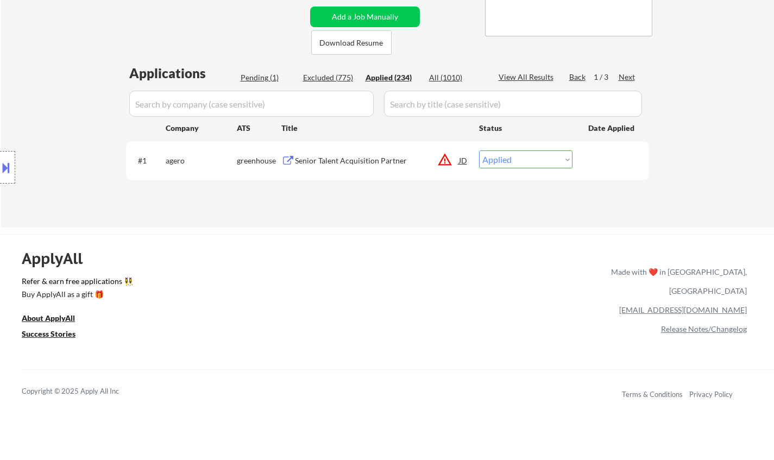
select select ""applied""
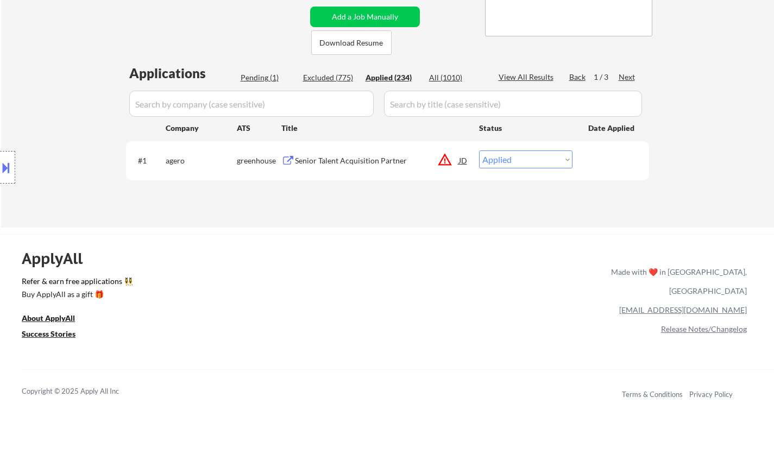
select select ""applied""
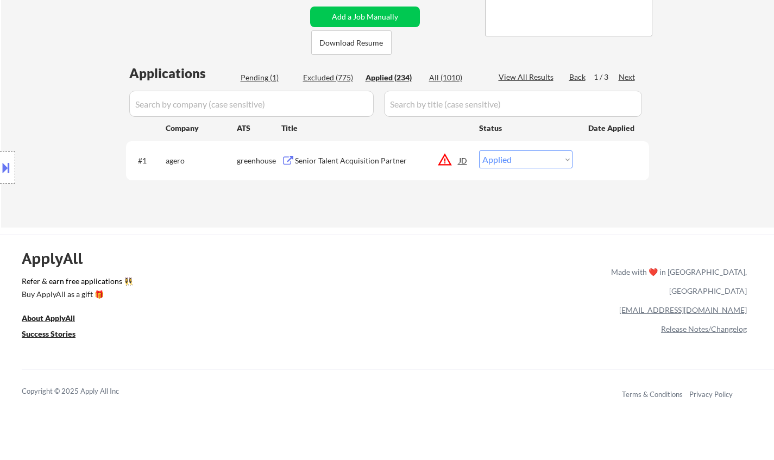
select select ""applied""
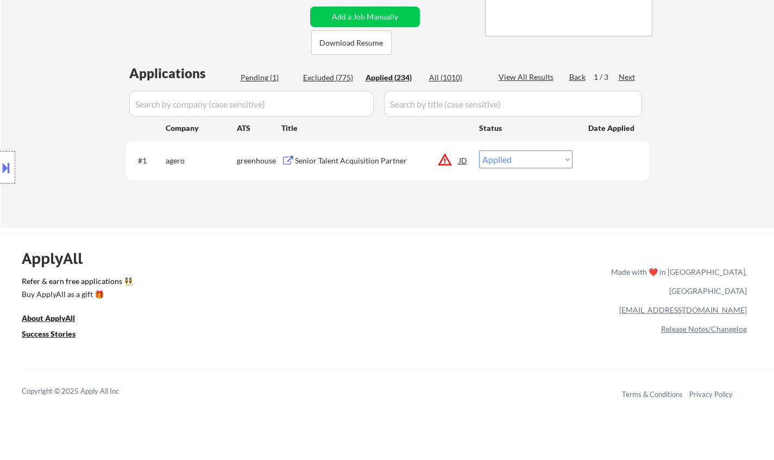
select select ""applied""
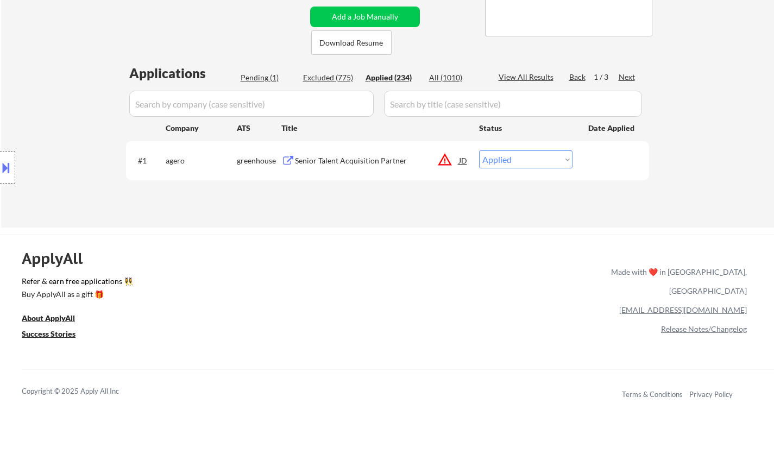
select select ""applied""
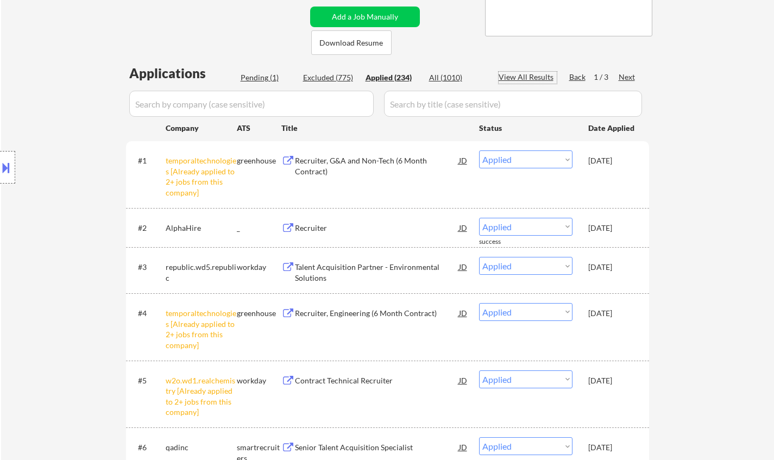
click at [522, 76] on div "View All Results" at bounding box center [528, 77] width 58 height 11
select select ""applied""
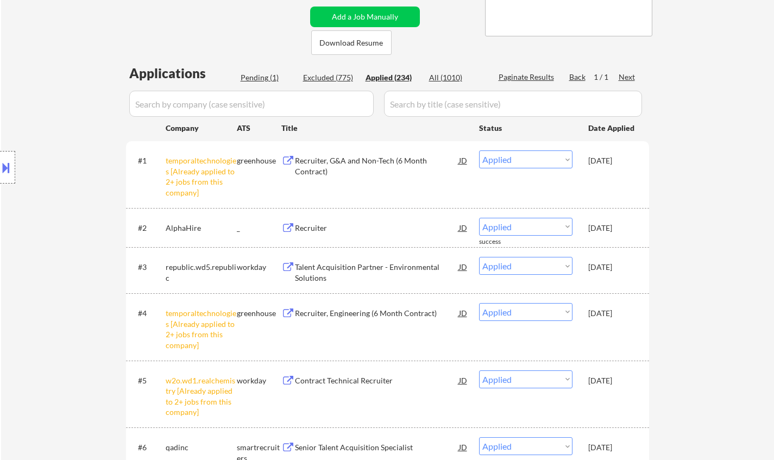
select select ""applied""
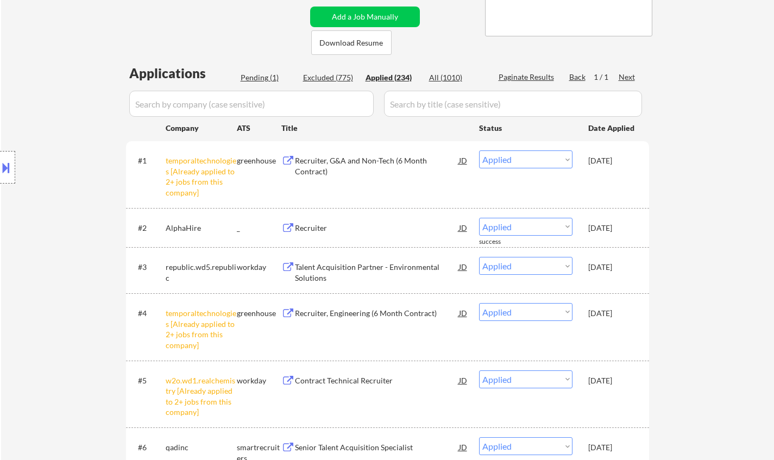
select select ""applied""
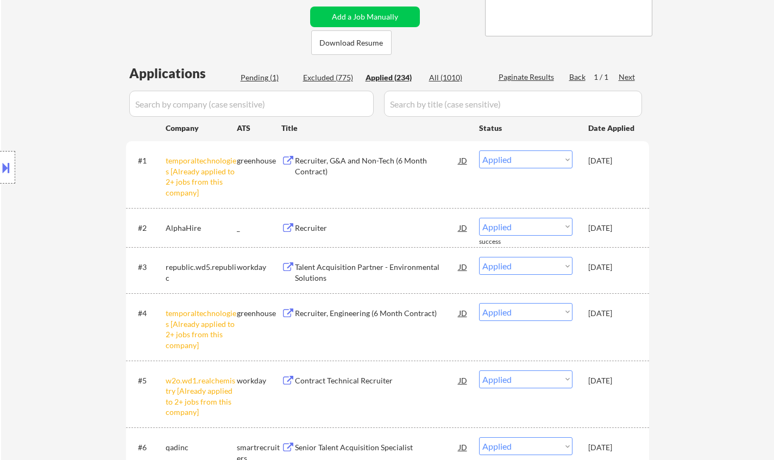
select select ""applied""
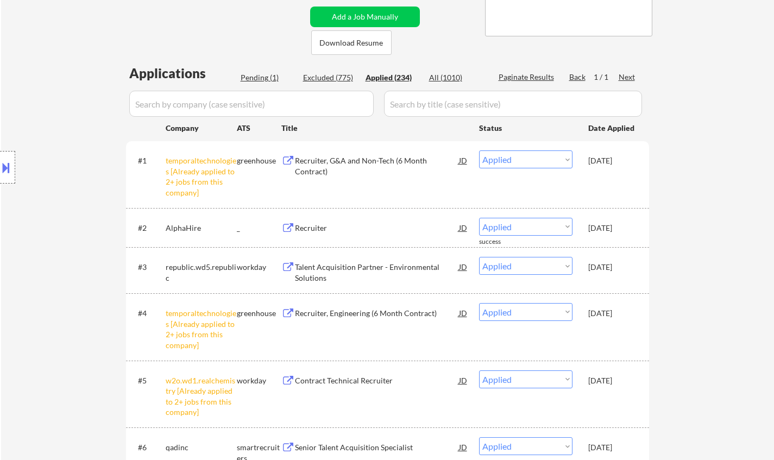
select select ""applied""
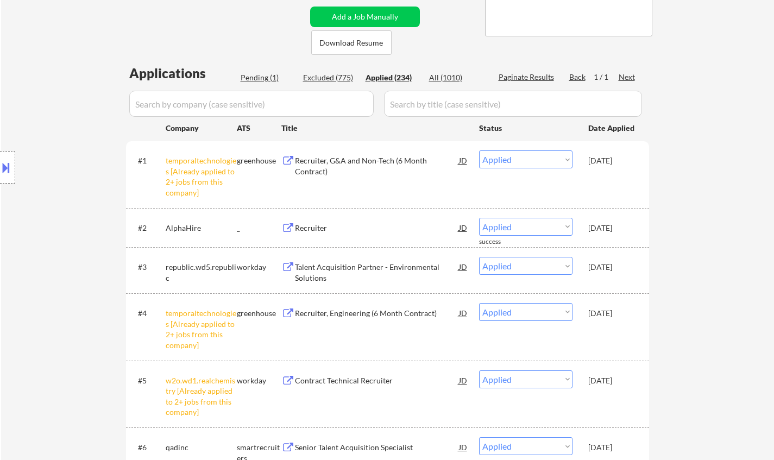
select select ""applied""
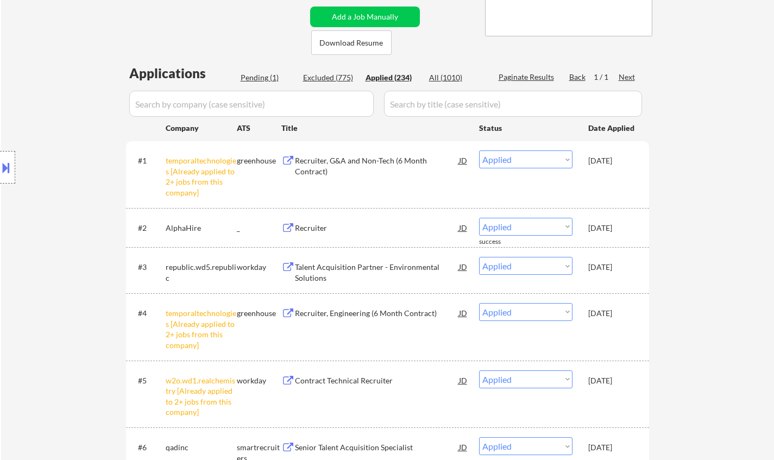
select select ""applied""
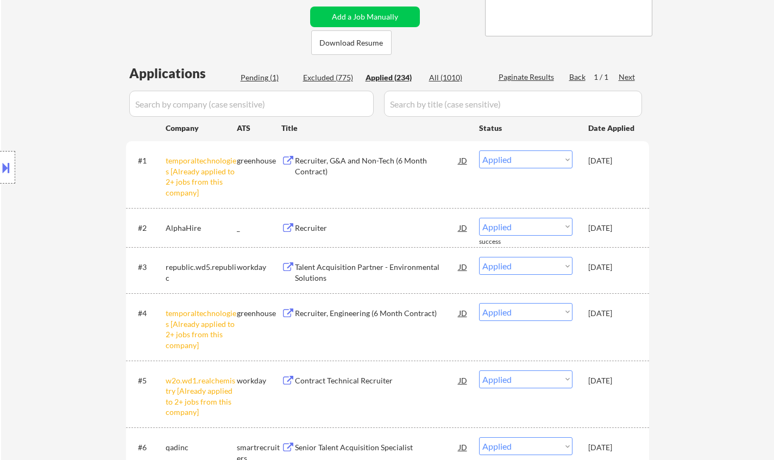
select select ""applied""
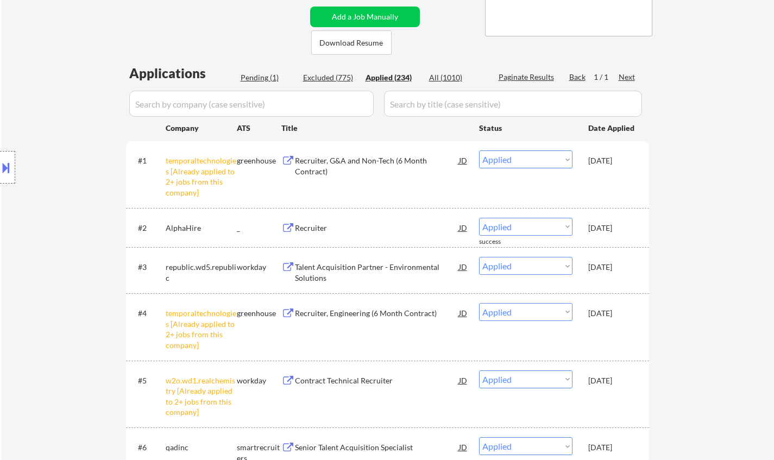
select select ""applied""
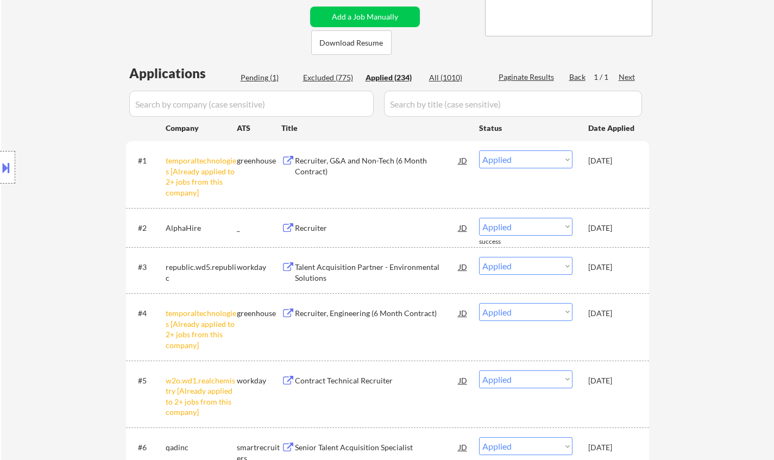
select select ""applied""
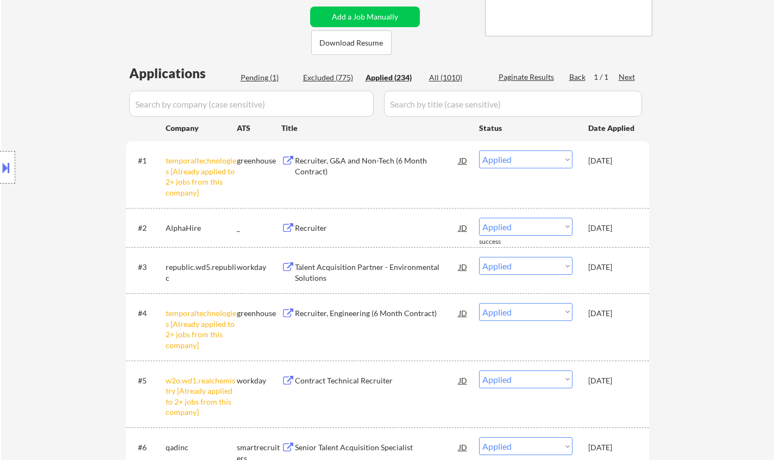
select select ""applied""
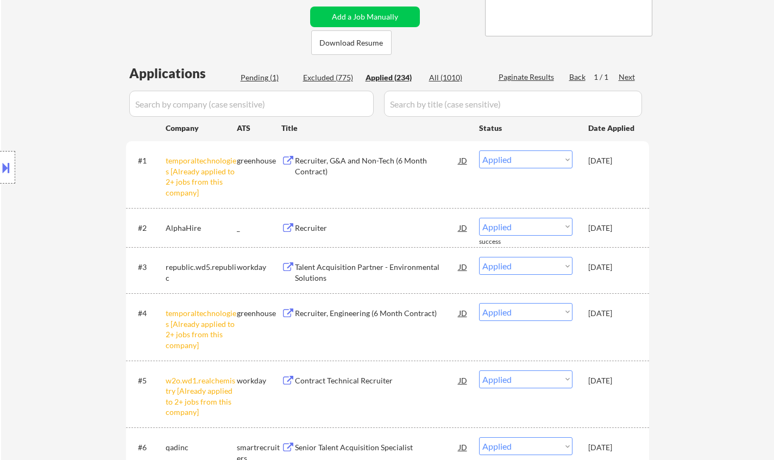
select select ""applied""
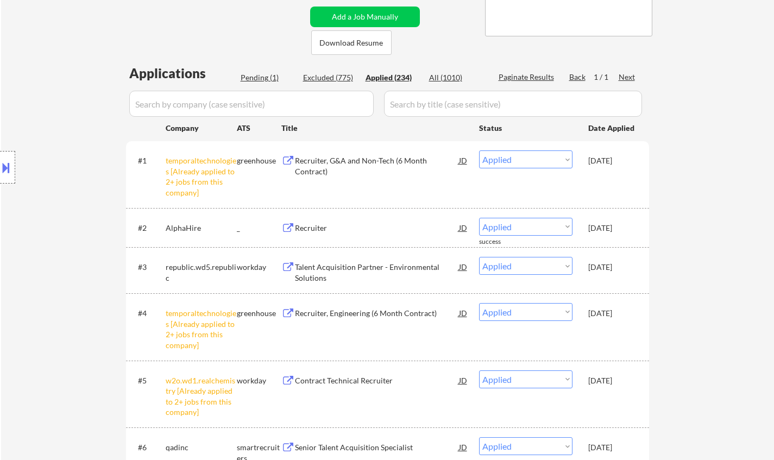
select select ""applied""
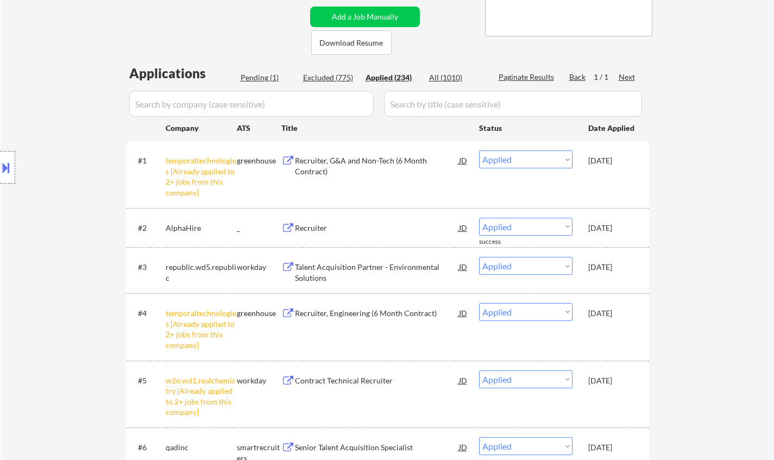
select select ""applied""
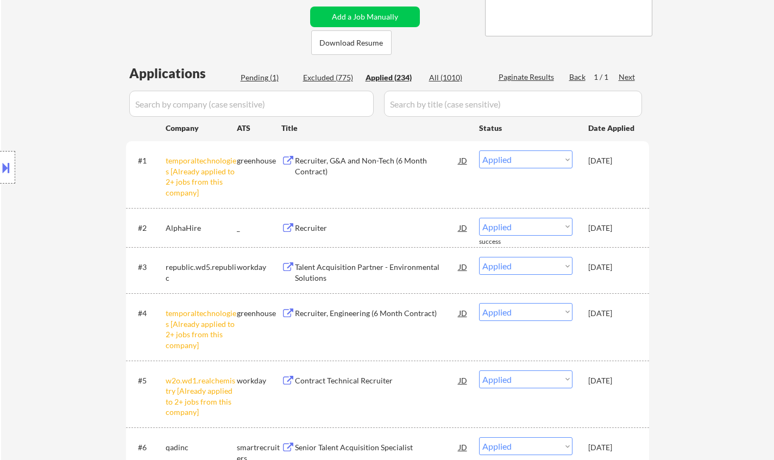
select select ""applied""
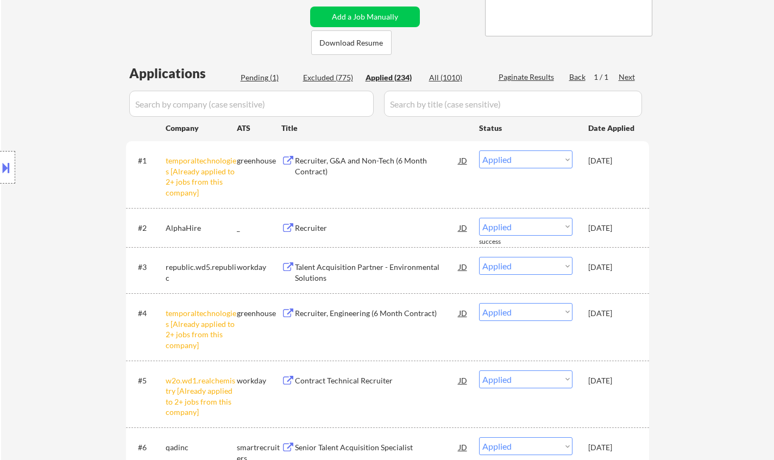
select select ""applied""
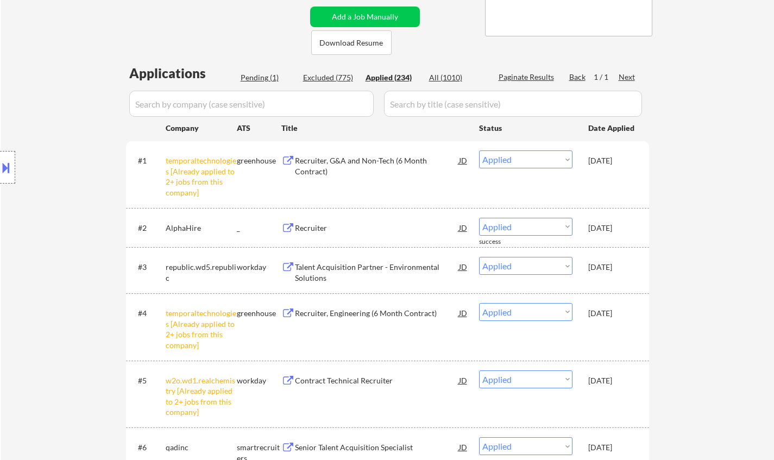
select select ""applied""
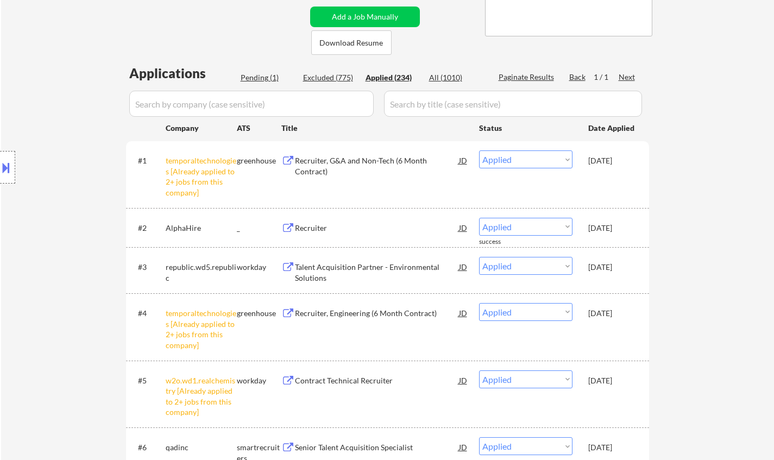
select select ""applied""
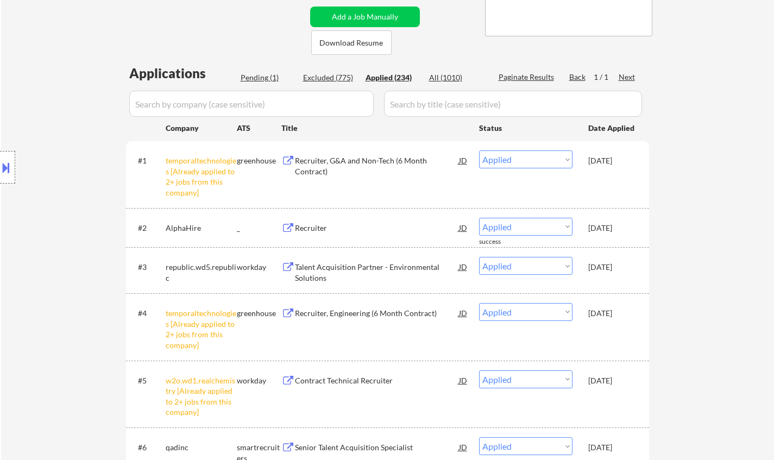
select select ""applied""
